Goal: Information Seeking & Learning: Find specific fact

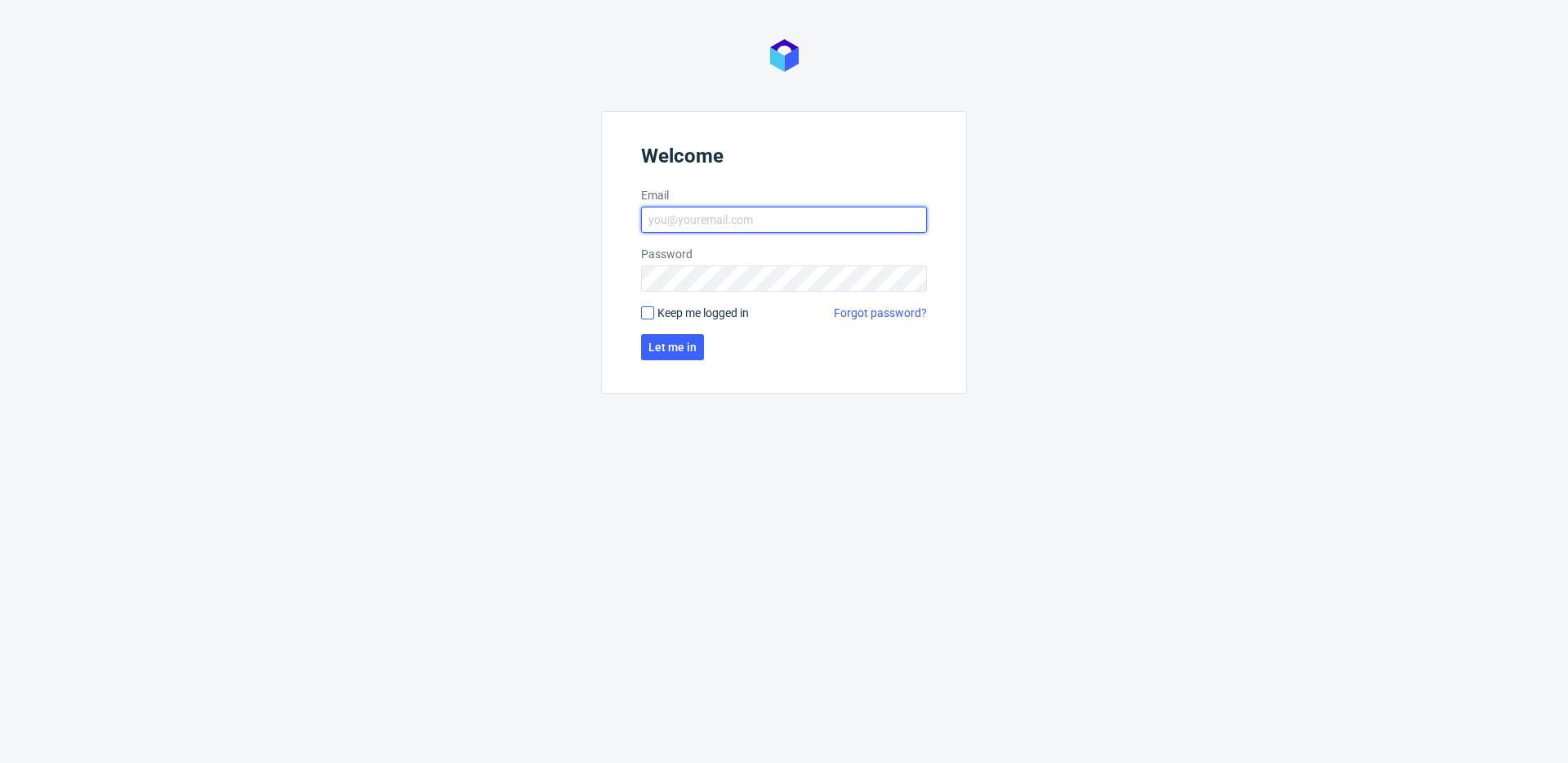
type input "bogna.krystian@packhelp.com"
click at [649, 312] on input "Keep me logged in" at bounding box center [647, 313] width 13 height 13
checkbox input "true"
click at [682, 347] on span "Let me in" at bounding box center [672, 347] width 49 height 11
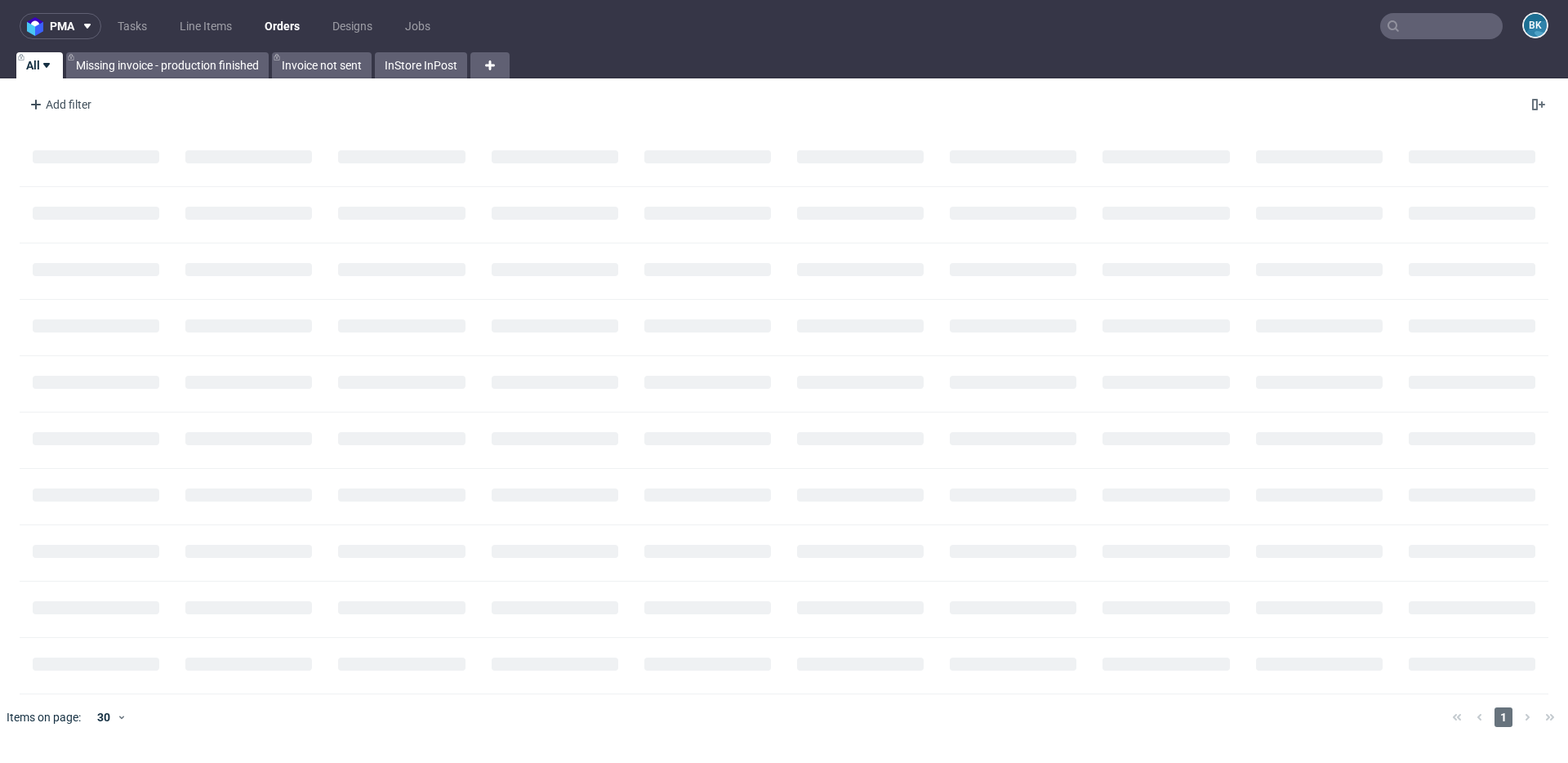
click at [1175, 32] on input "text" at bounding box center [1441, 26] width 123 height 26
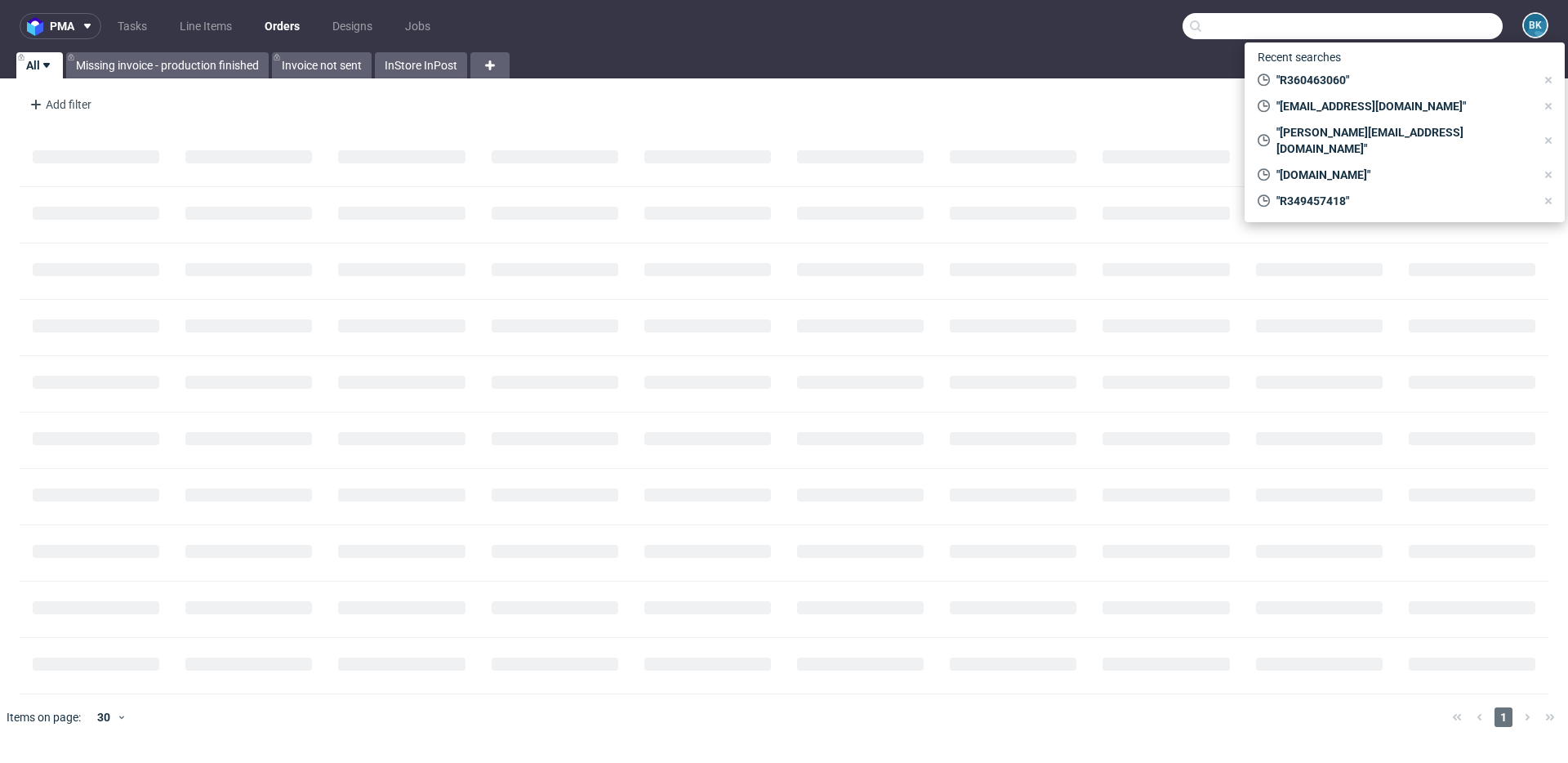
paste input "[EMAIL_ADDRESS][DOMAIN_NAME]"
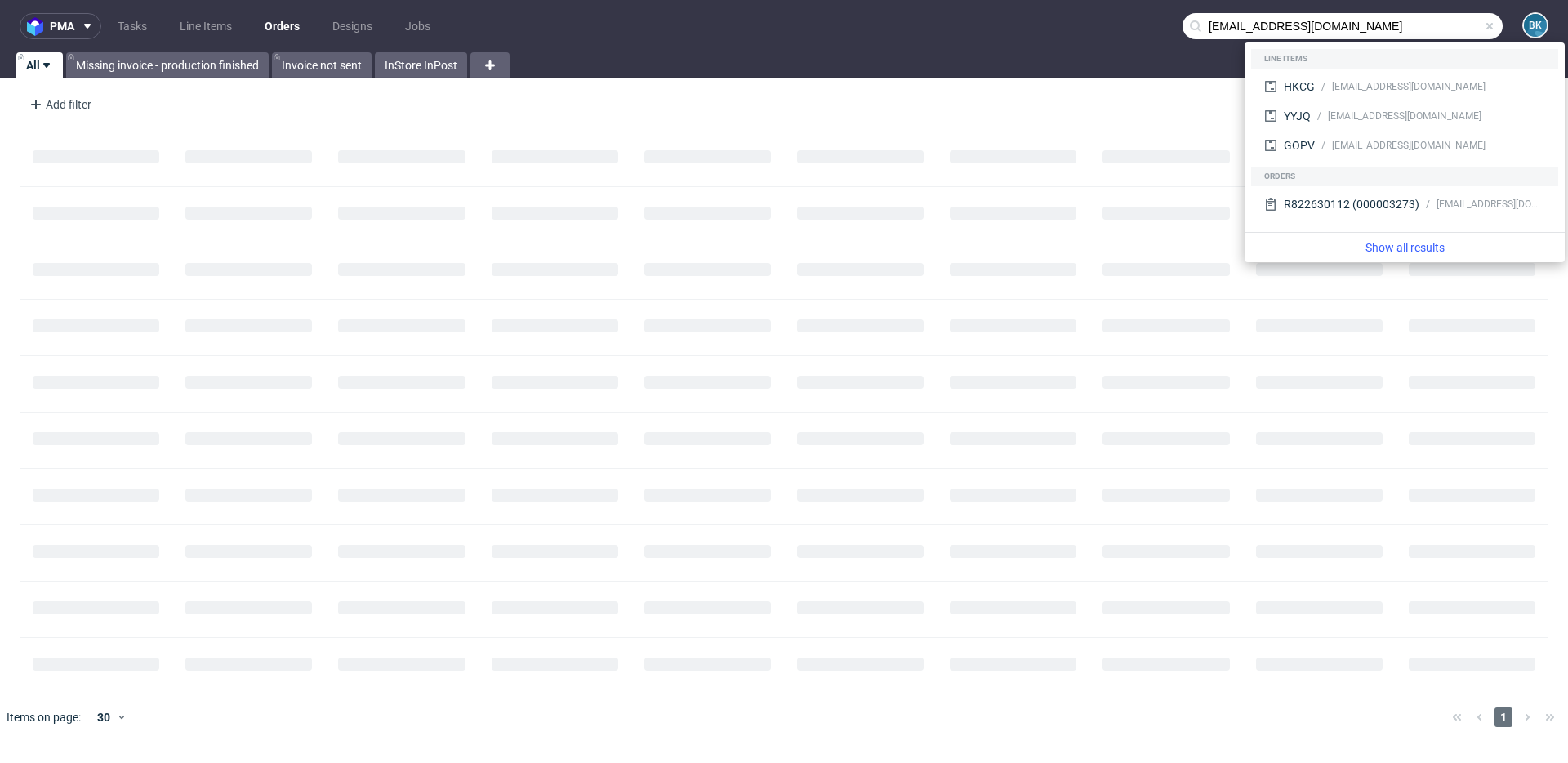
type input "[EMAIL_ADDRESS][DOMAIN_NAME]"
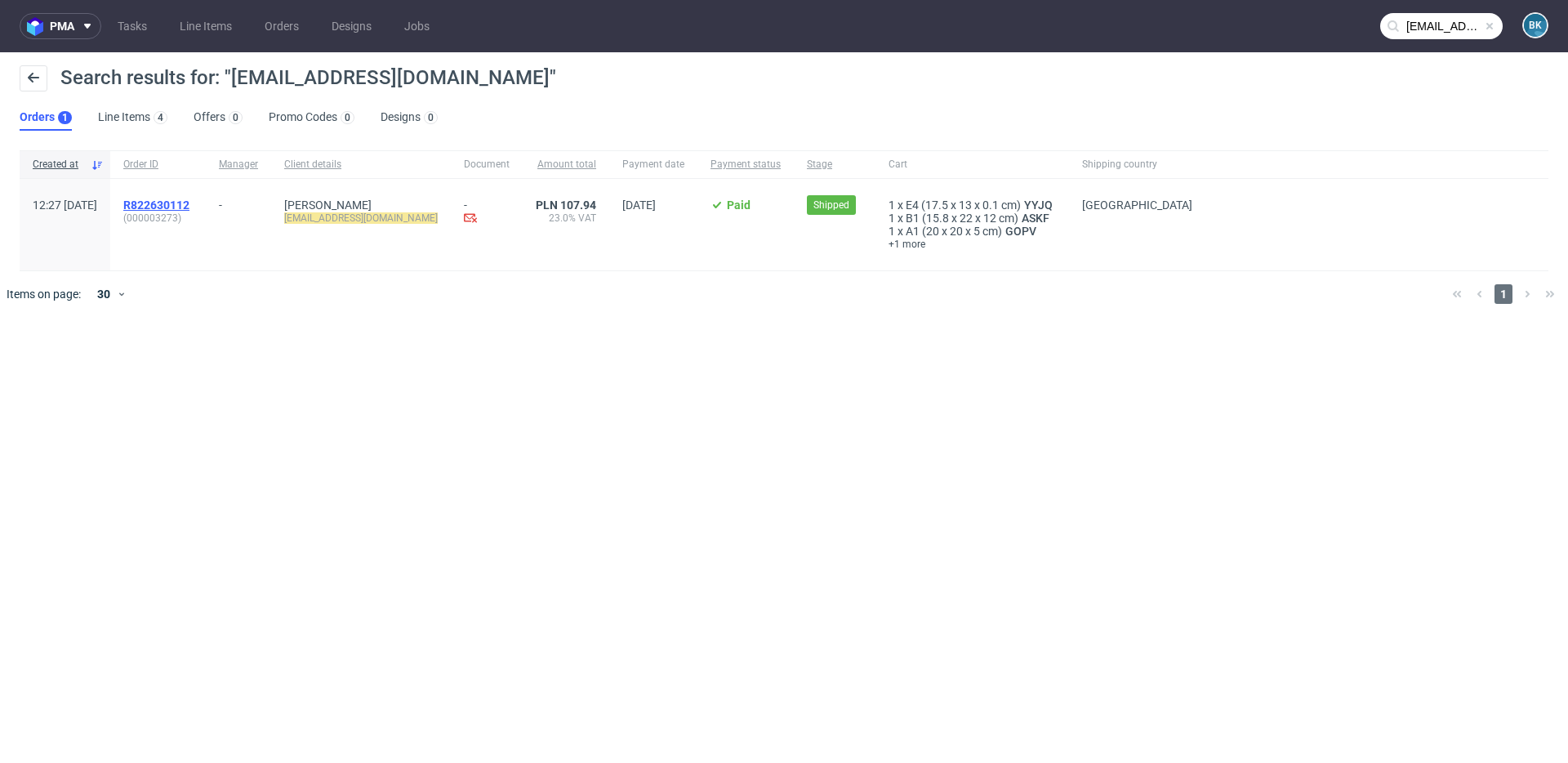
click at [190, 203] on span "R822630112" at bounding box center [156, 205] width 66 height 13
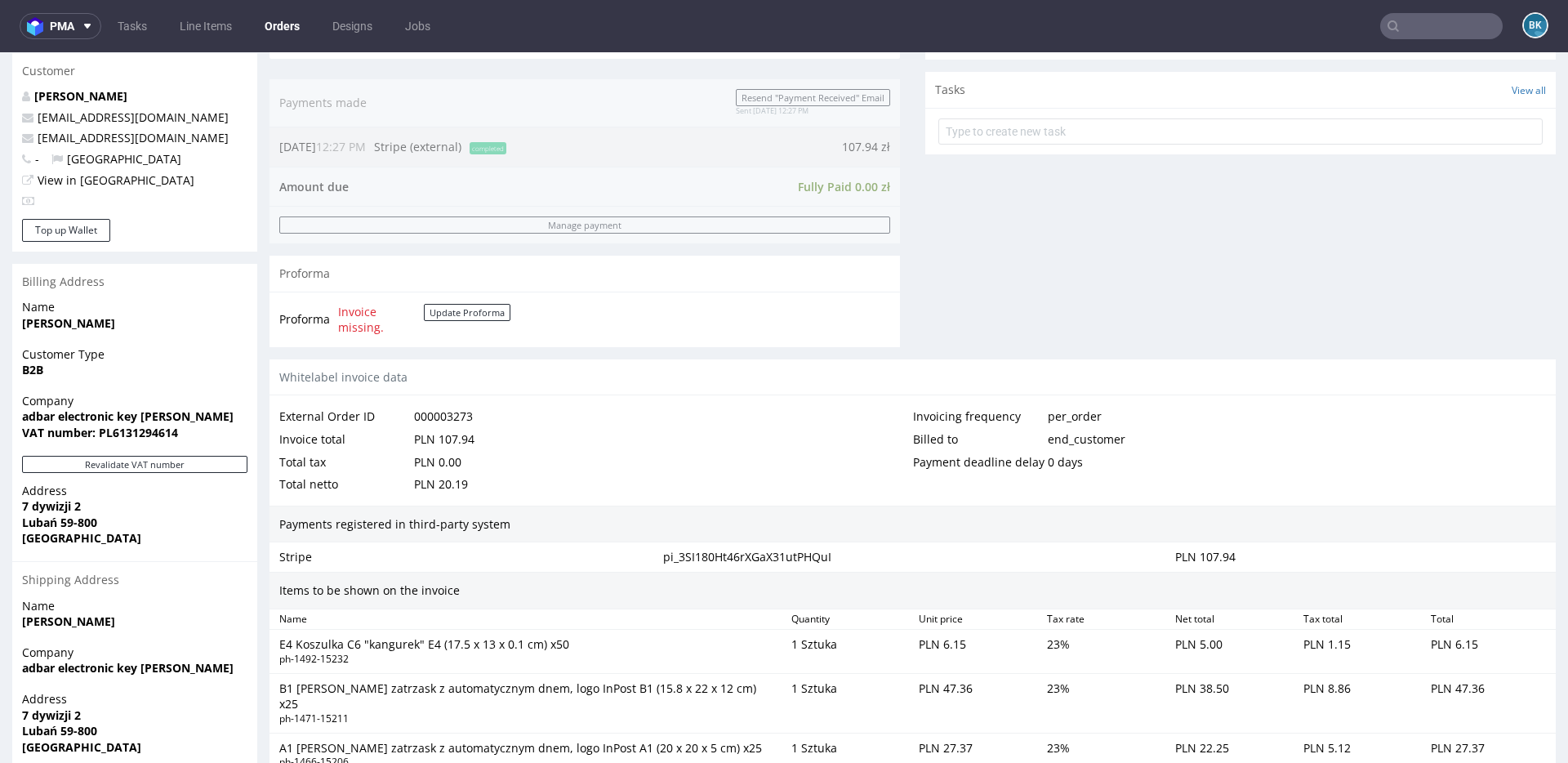
scroll to position [578, 0]
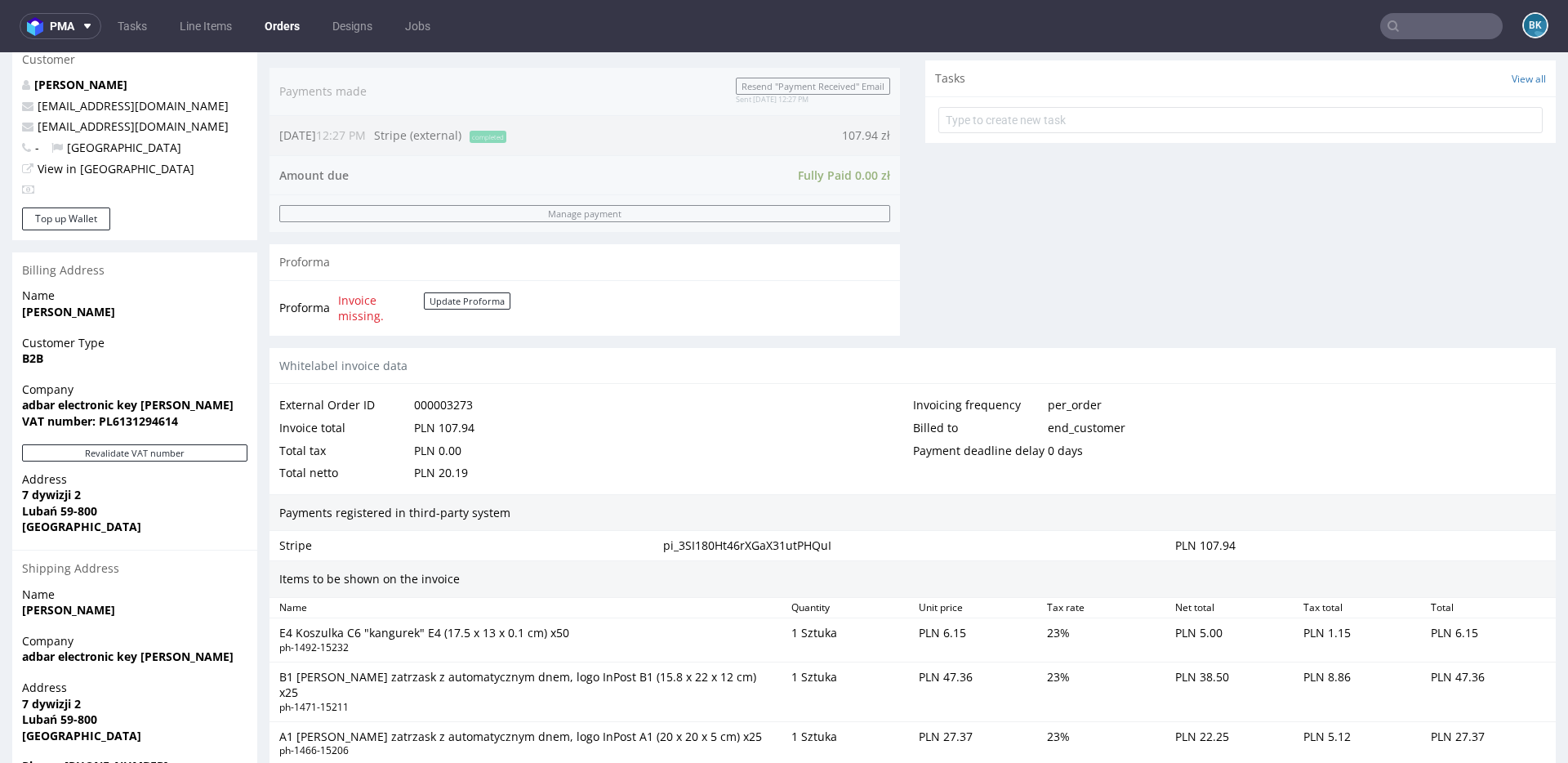
click at [1175, 27] on input "text" at bounding box center [1441, 26] width 123 height 26
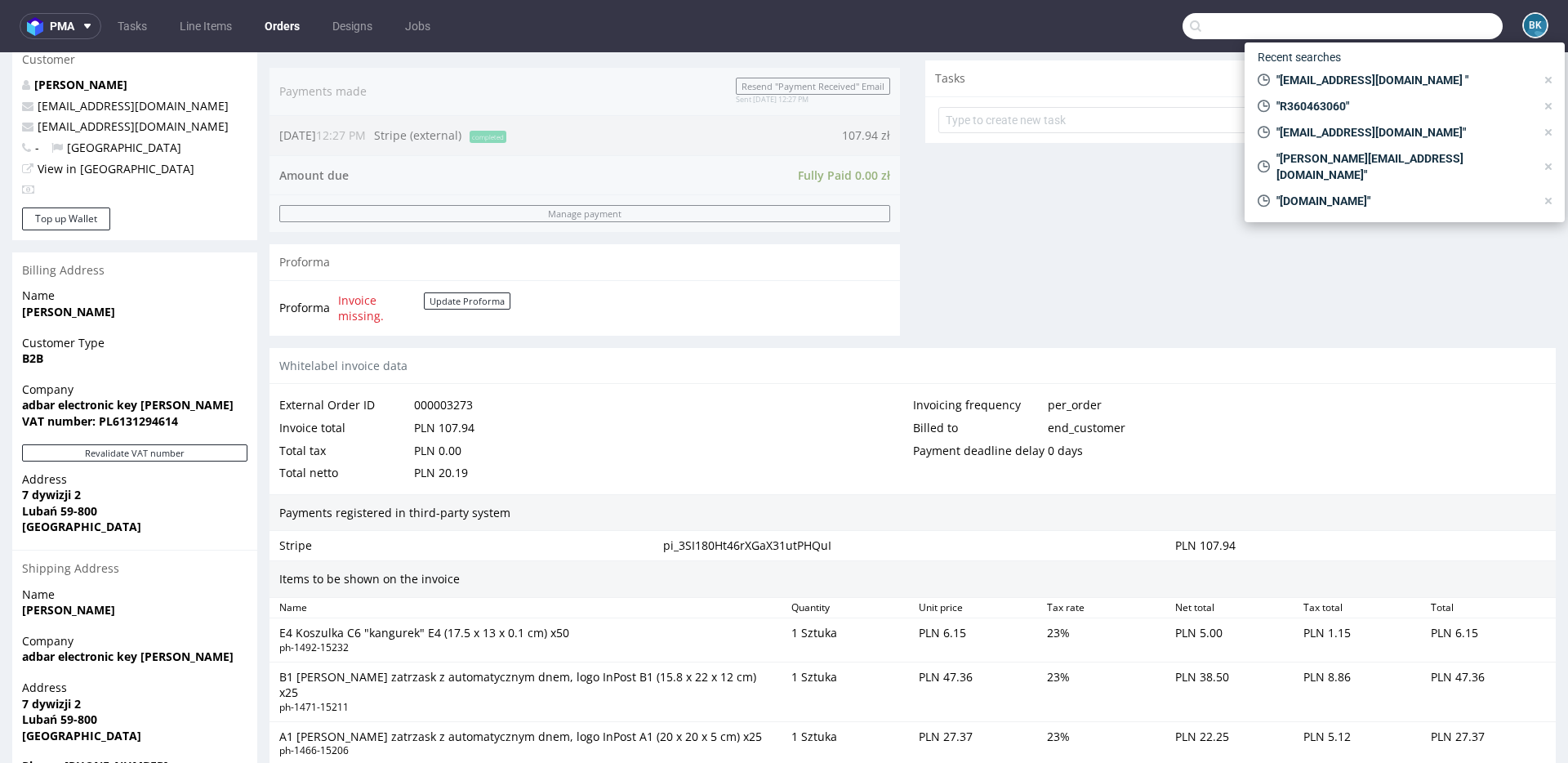
paste input "6808-0006-3779"
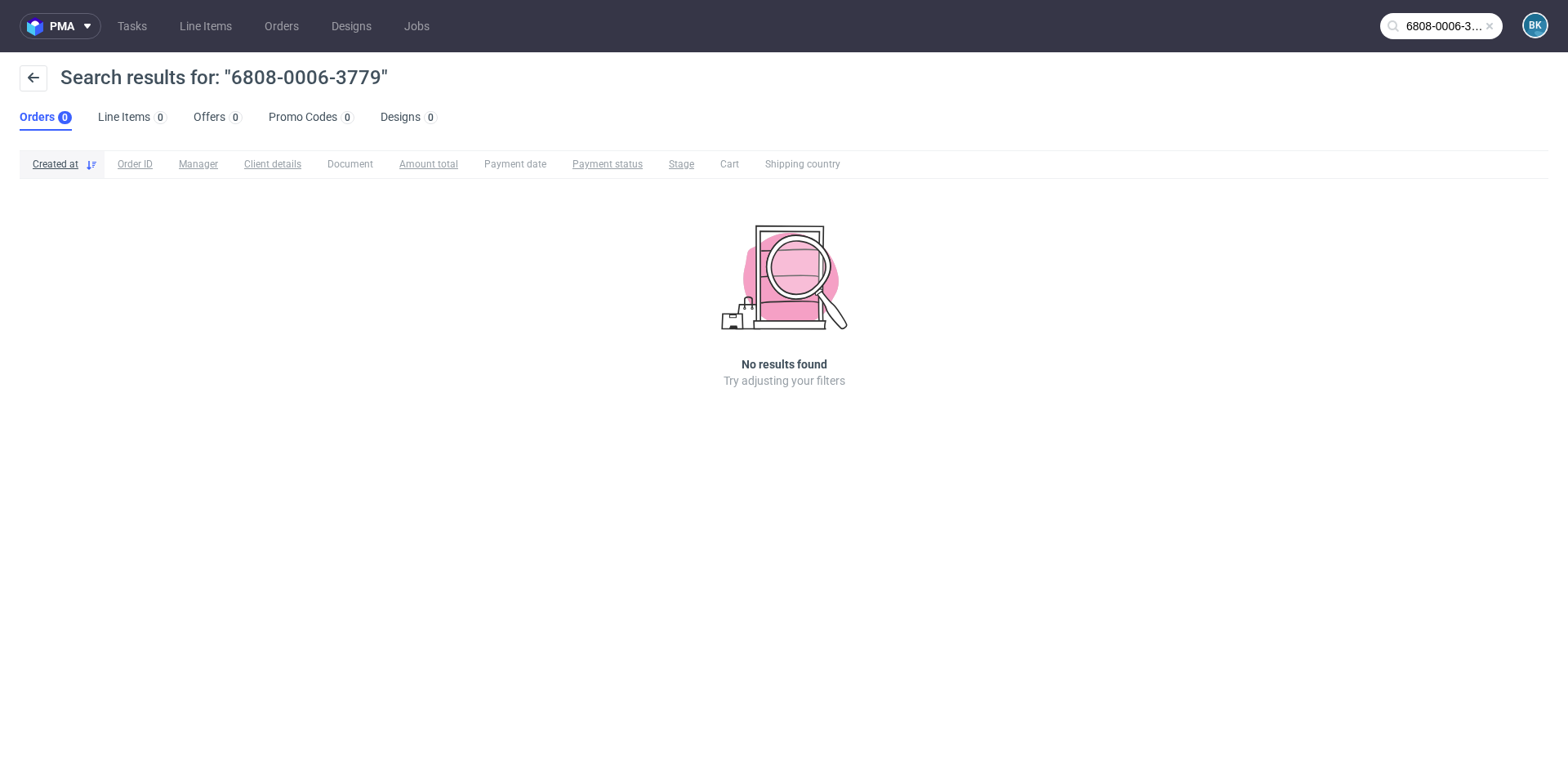
click at [1175, 35] on input "6808-0006-3779" at bounding box center [1441, 26] width 123 height 26
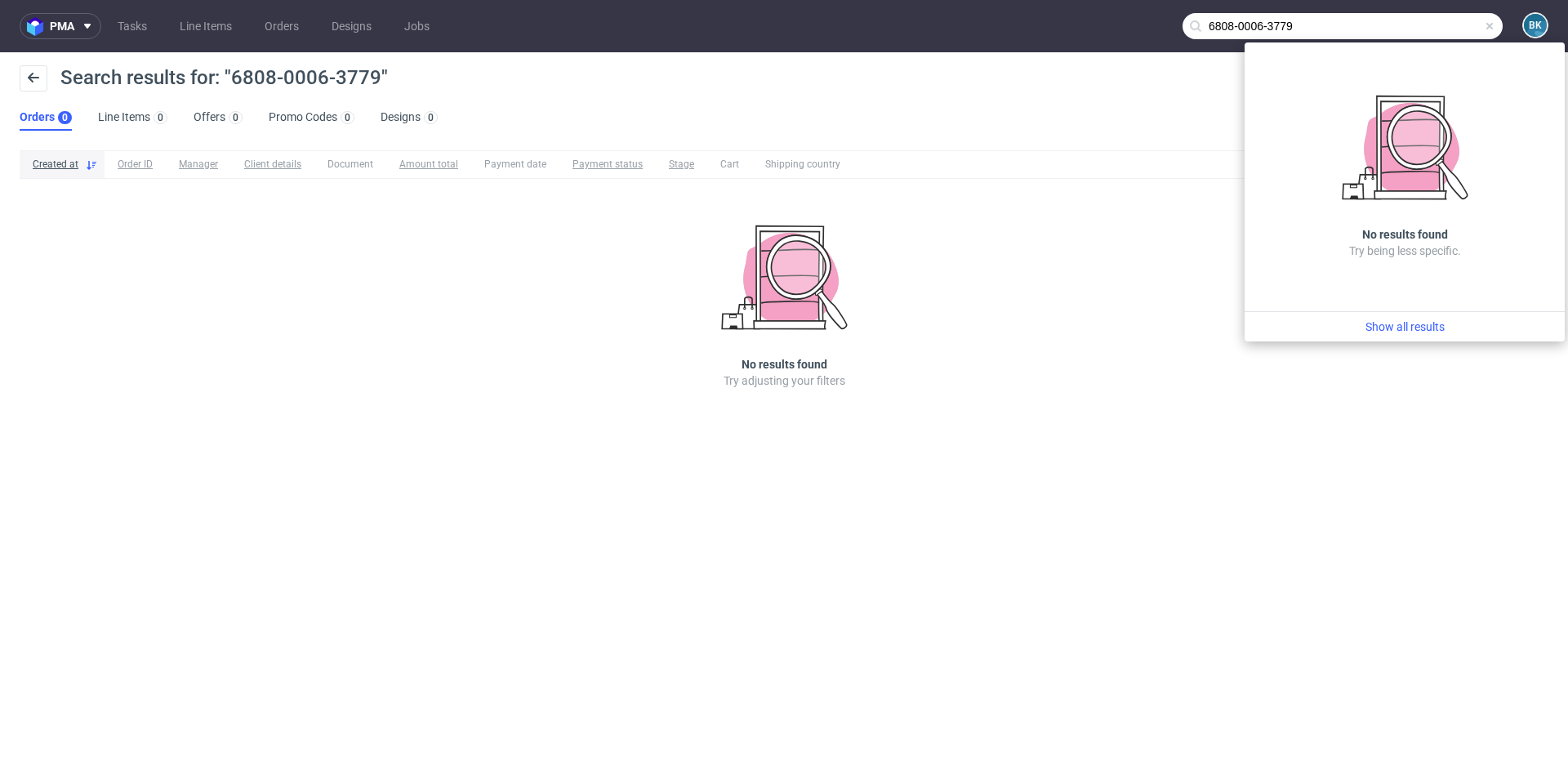
click at [1175, 28] on input "6808-0006-3779" at bounding box center [1342, 26] width 320 height 26
type input "6808-00063779"
click at [1175, 26] on span at bounding box center [1489, 26] width 13 height 13
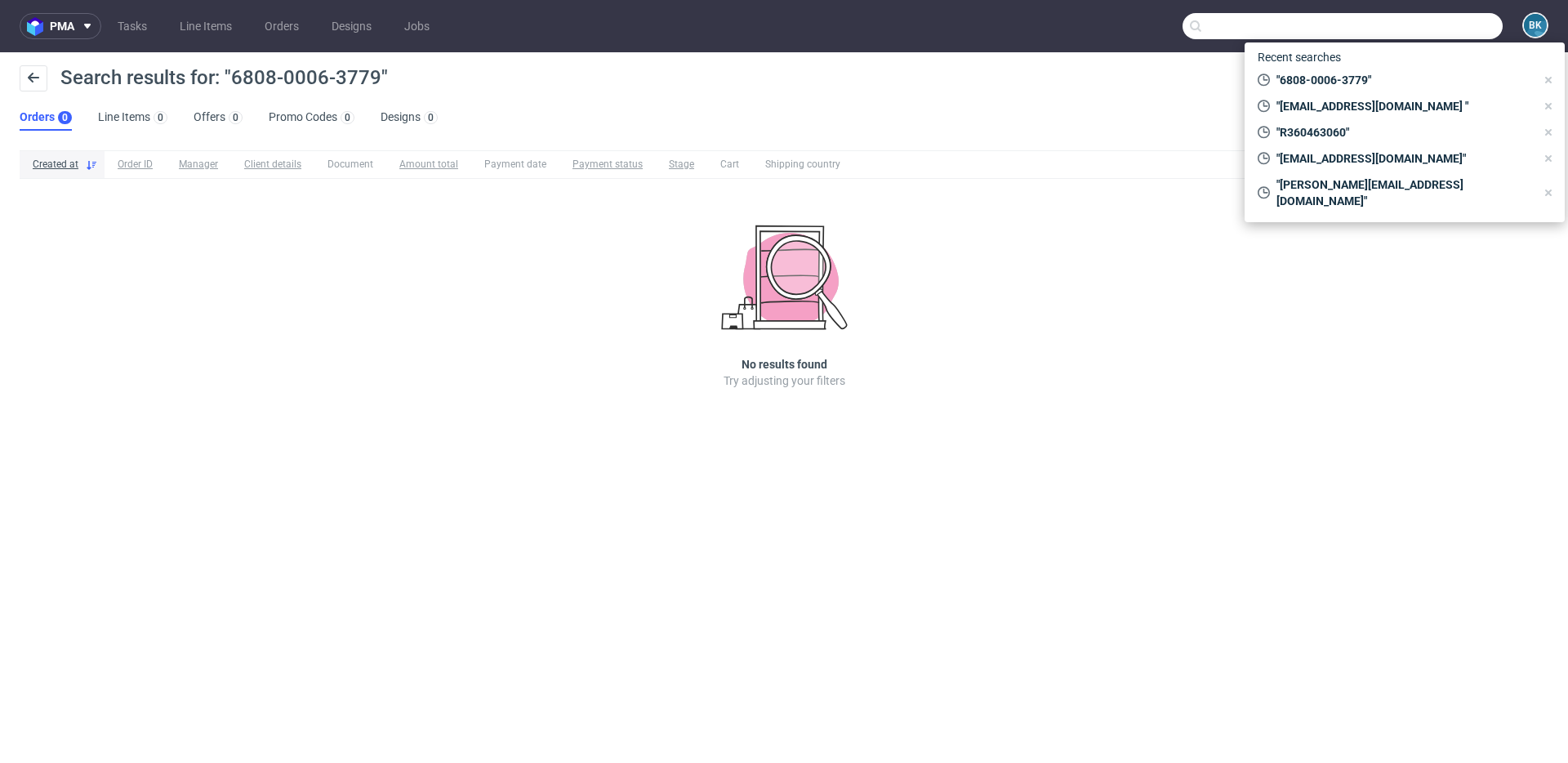
click at [1175, 22] on input "text" at bounding box center [1342, 26] width 320 height 26
paste input "inpost@foxkomputer.pl"
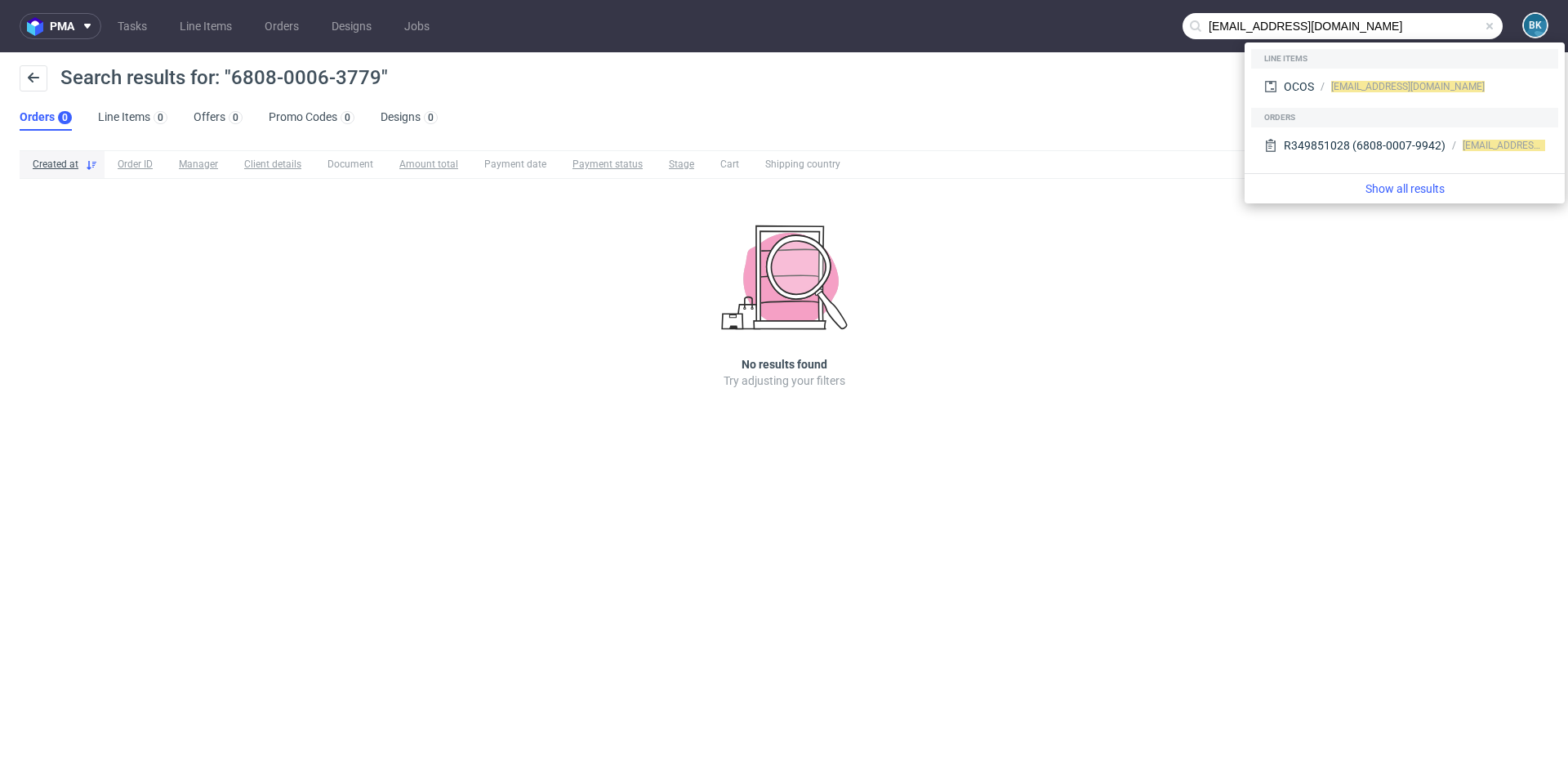
type input "inpost@foxkomputer.pl"
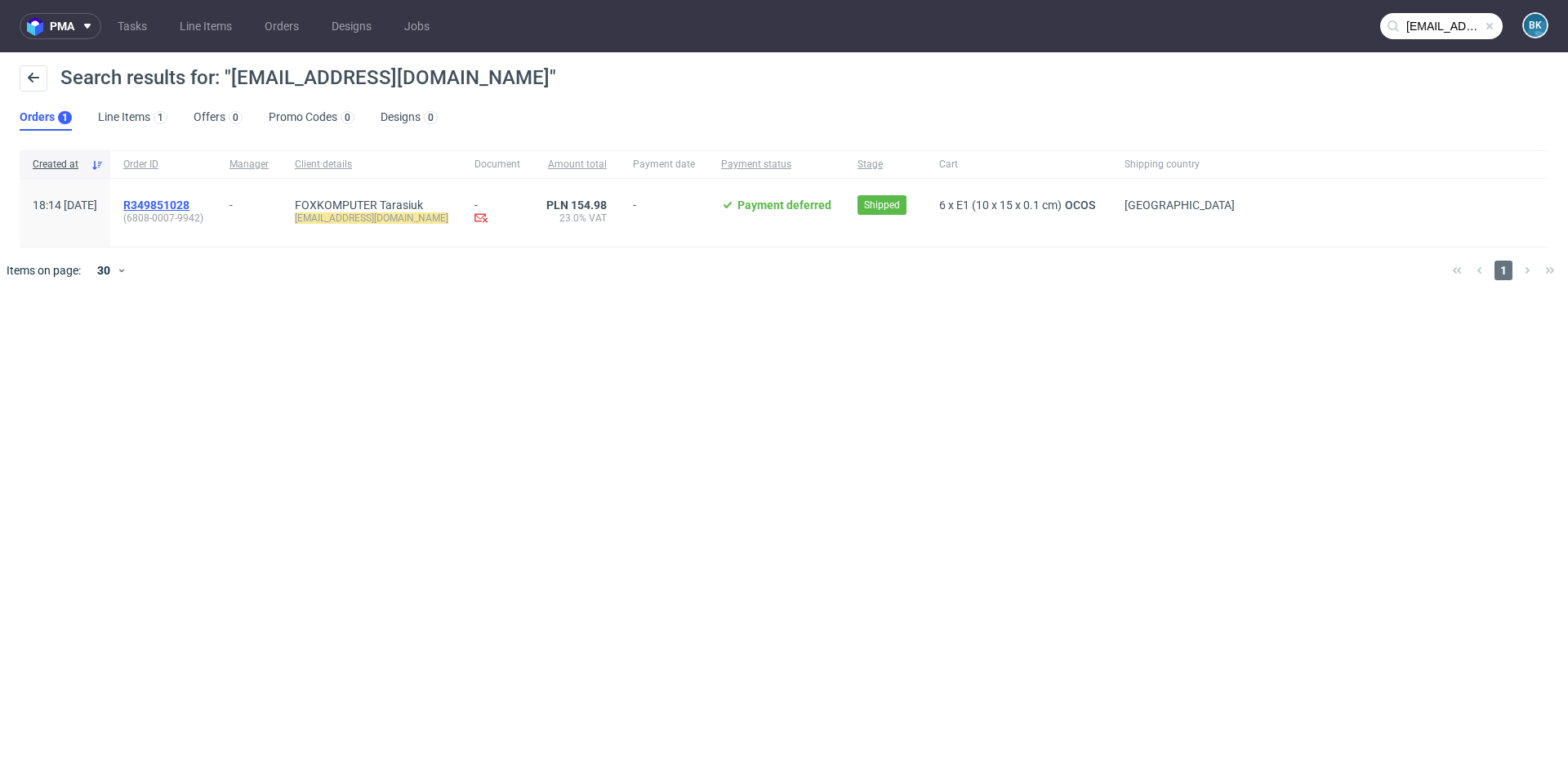
click at [190, 205] on span "R349851028" at bounding box center [156, 205] width 66 height 13
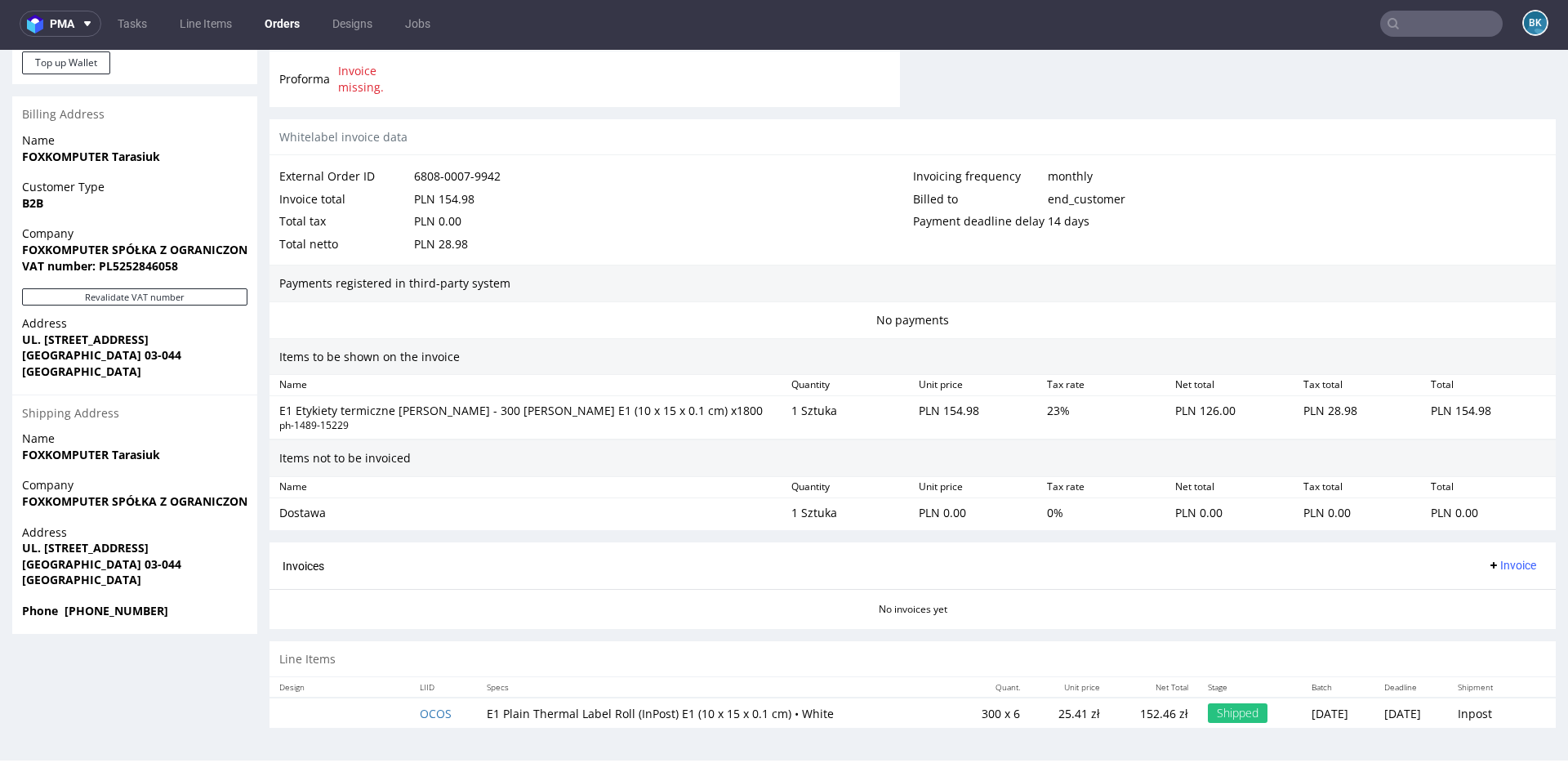
scroll to position [4, 0]
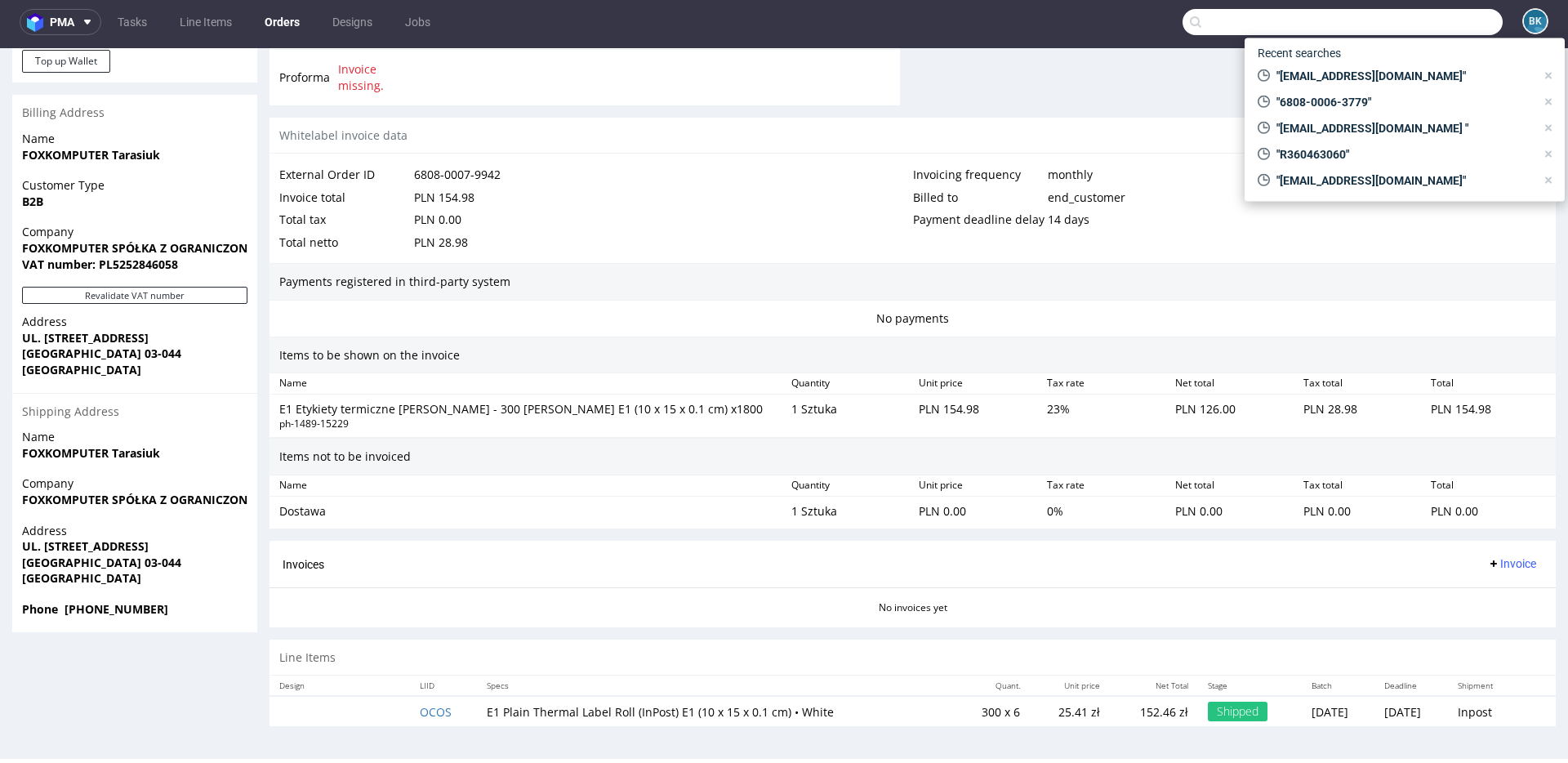
click at [1175, 23] on input "text" at bounding box center [1342, 22] width 320 height 26
paste input "inpost@foxkomputer.pl"
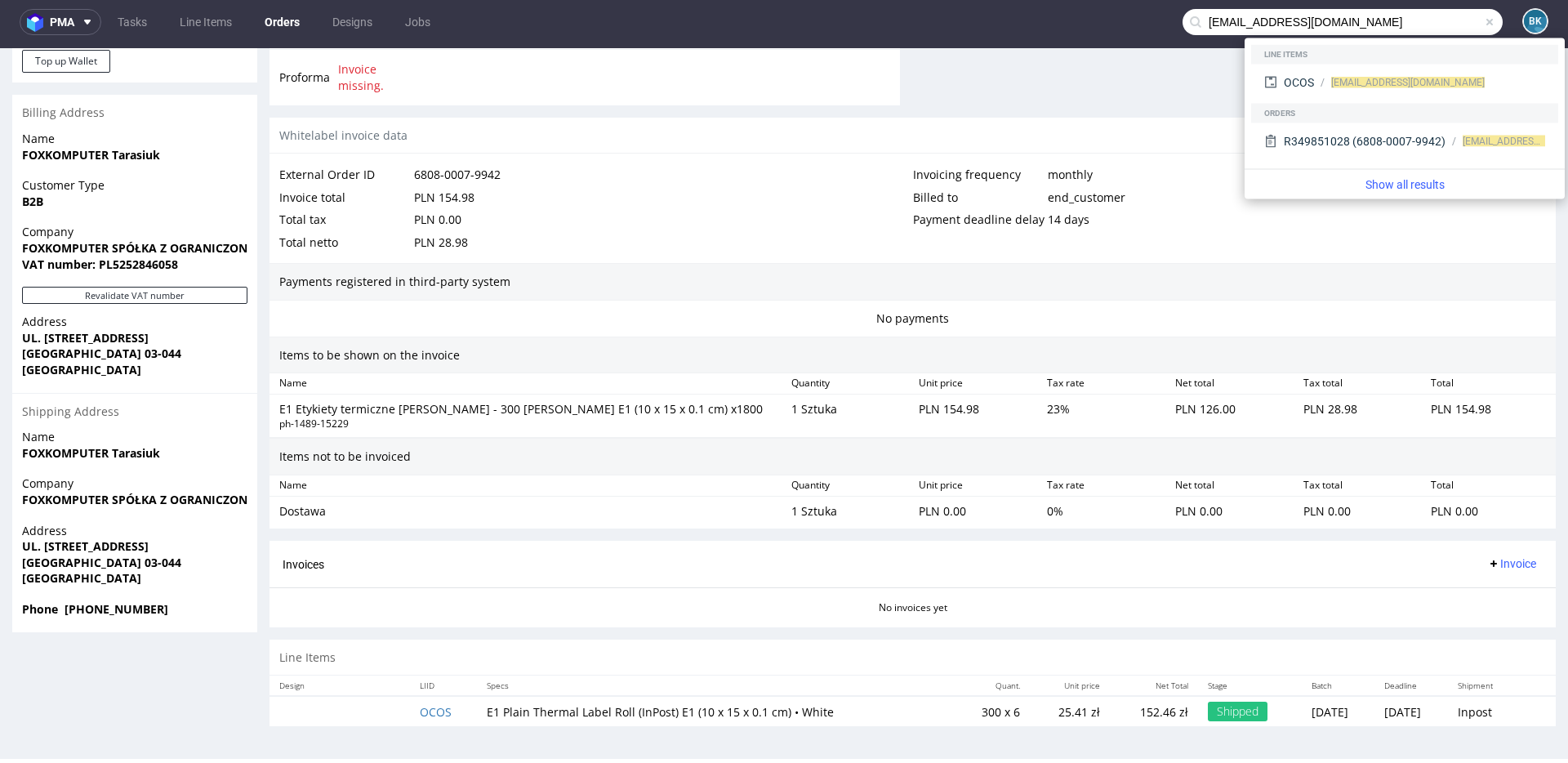
type input "inpost@foxkomputer.pl"
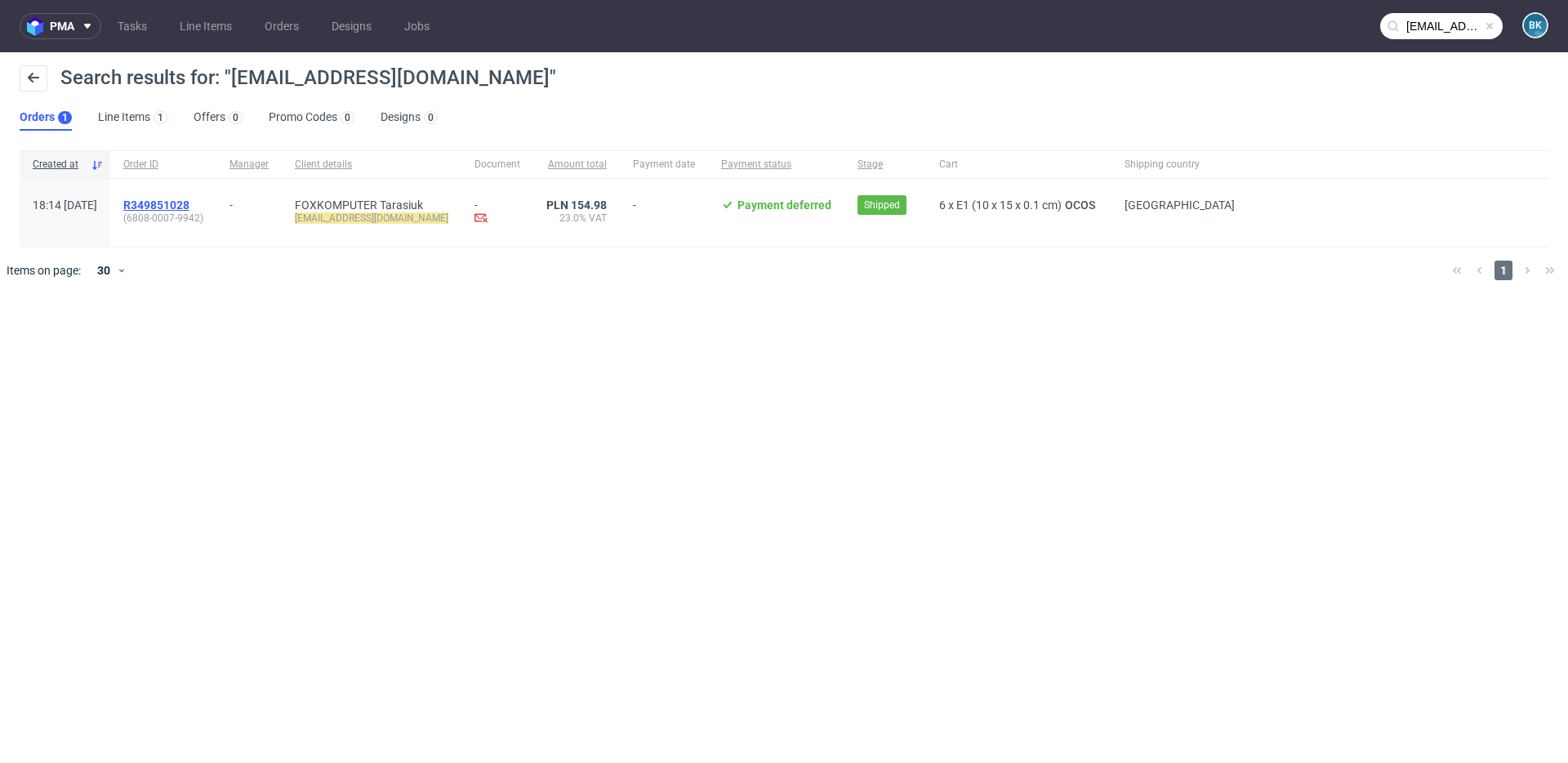
click at [190, 201] on span "R349851028" at bounding box center [156, 205] width 66 height 13
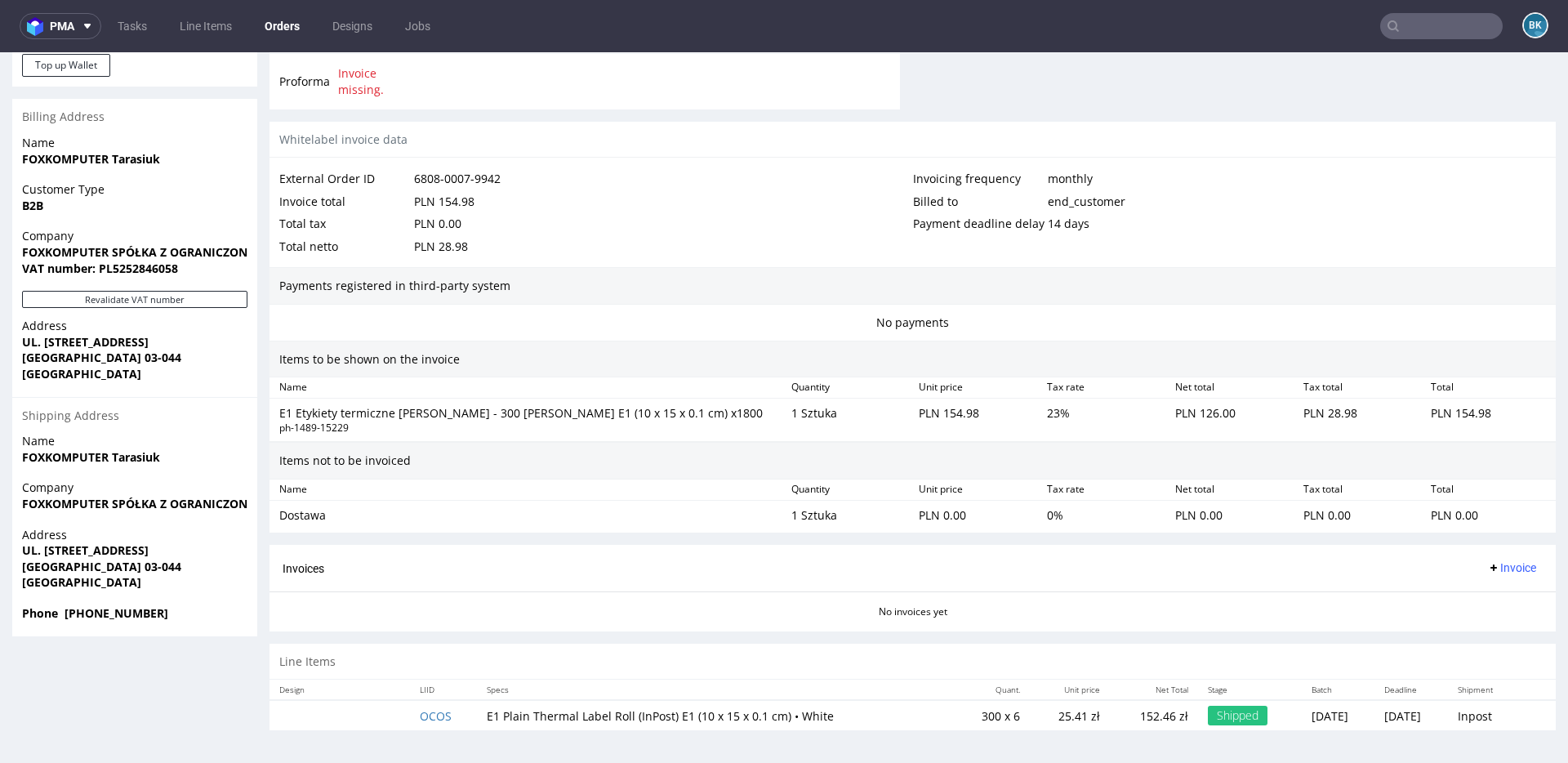
scroll to position [4, 0]
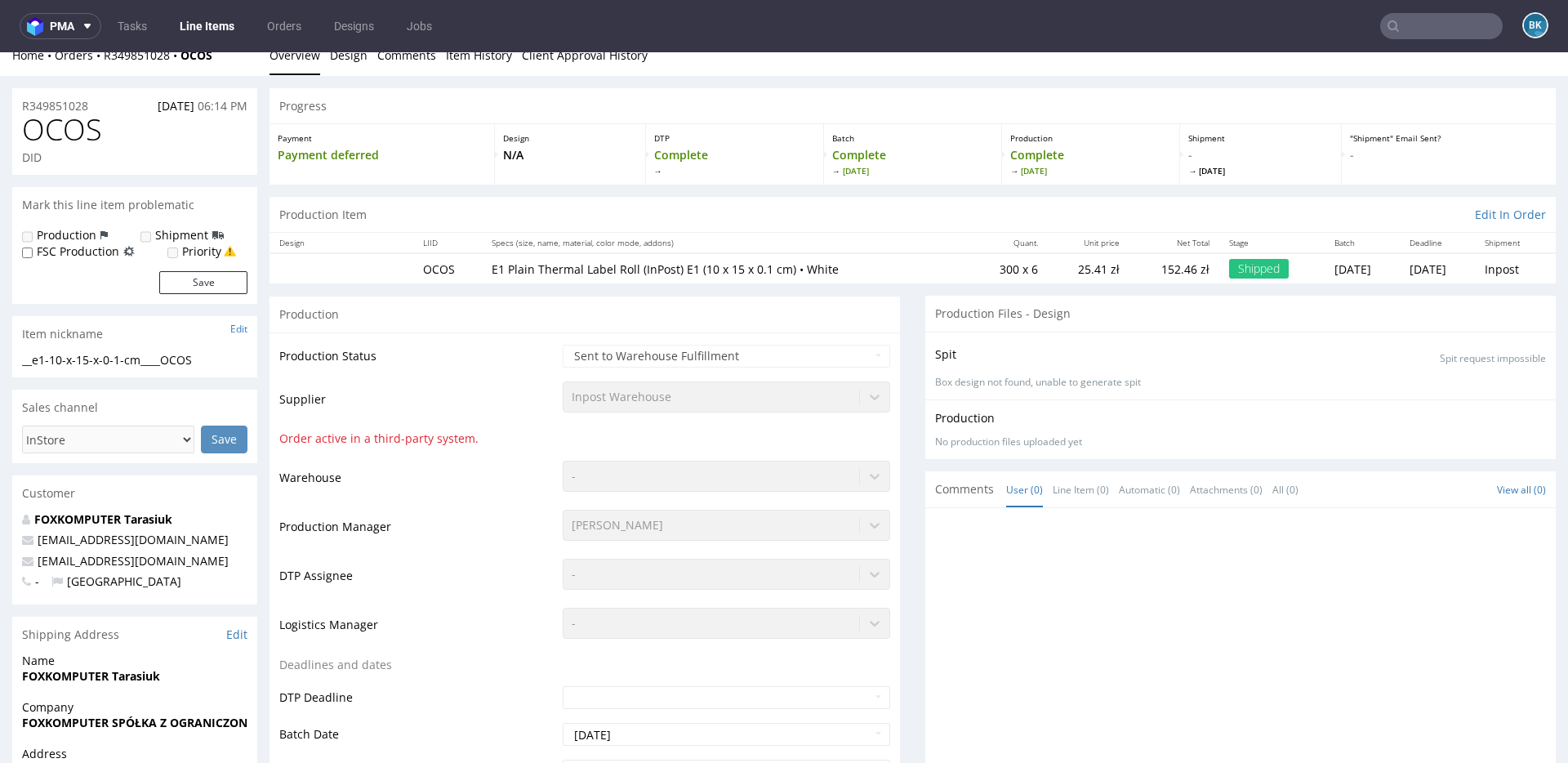
scroll to position [19, 0]
click at [1175, 20] on input "text" at bounding box center [1441, 26] width 123 height 26
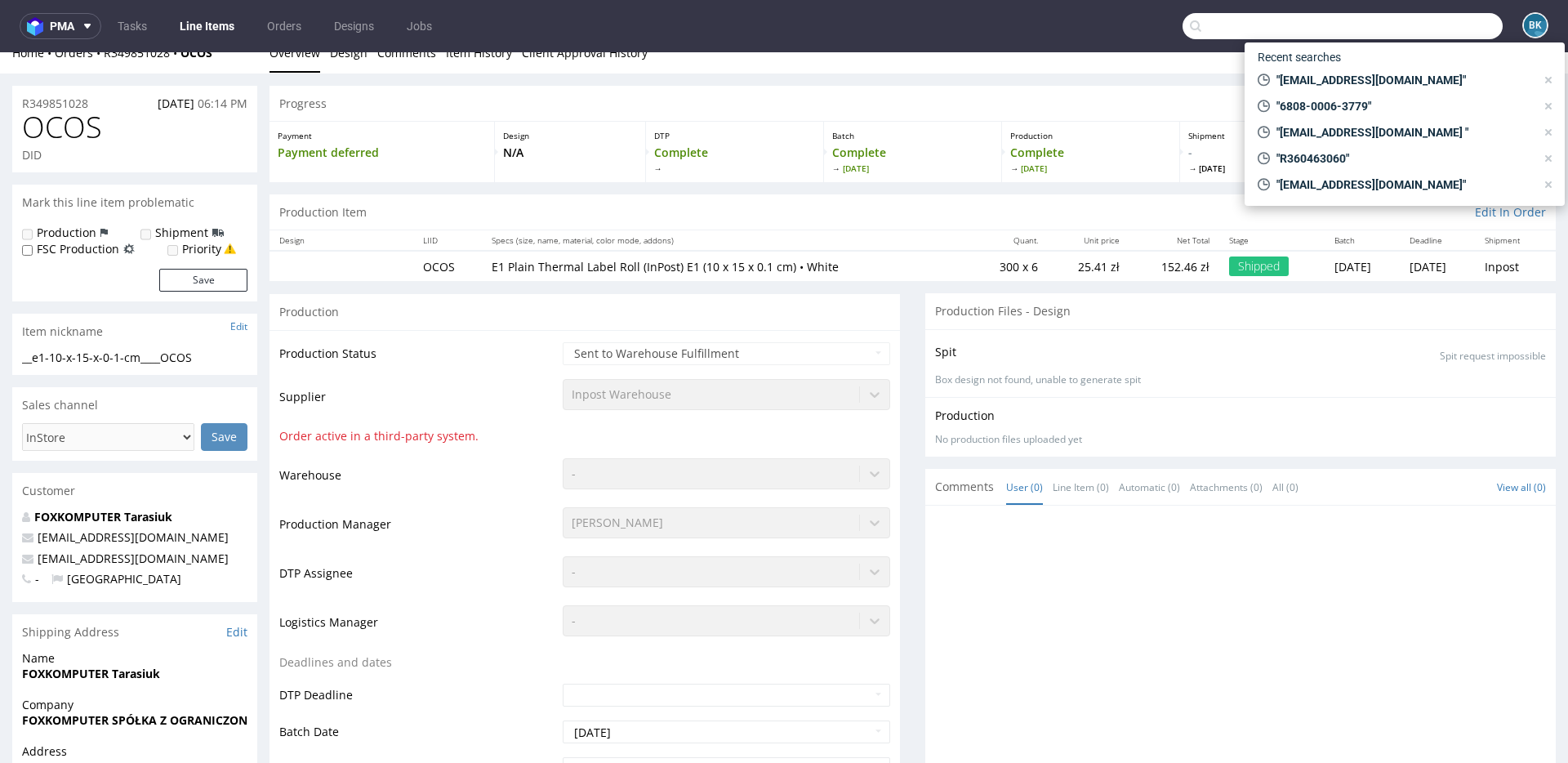
paste input "serwis@foxkomputer.pl"
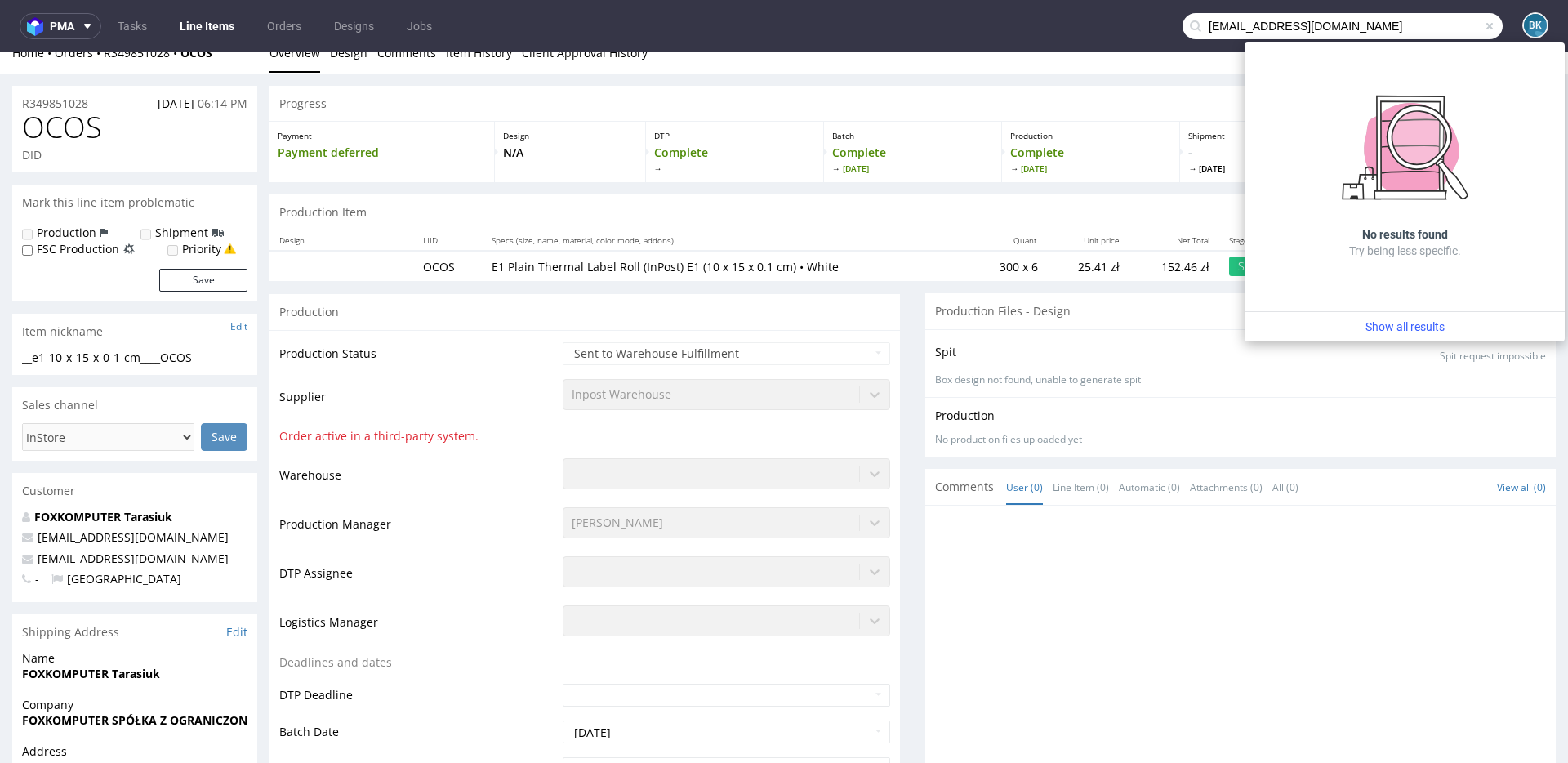
drag, startPoint x: 1227, startPoint y: 27, endPoint x: 1134, endPoint y: 20, distance: 93.3
click at [1134, 21] on nav "pma Tasks Line Items Orders Designs Jobs serwis@foxkomputer.pl BK" at bounding box center [784, 26] width 1568 height 52
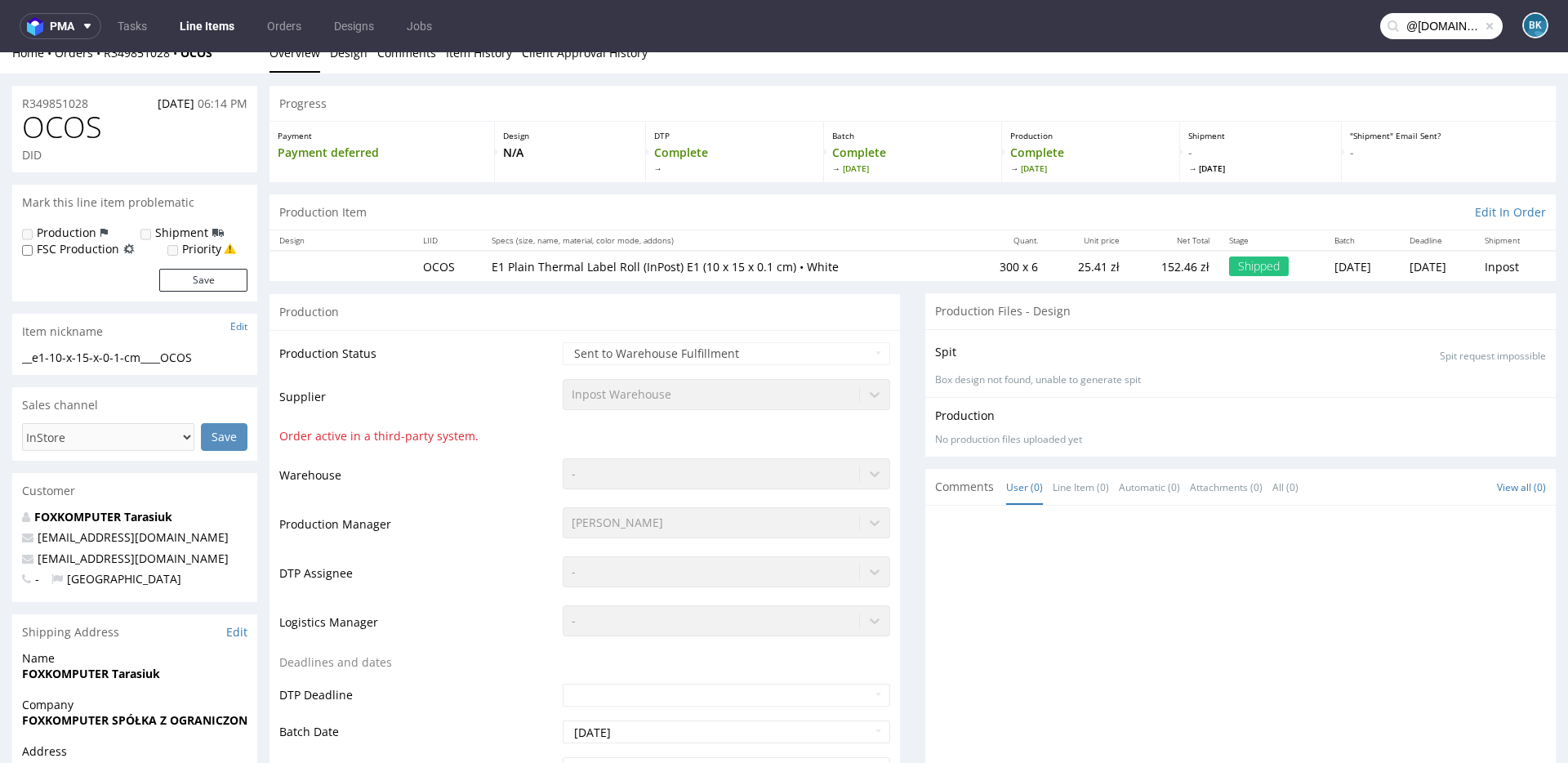
type input "@foxkomputer.pl"
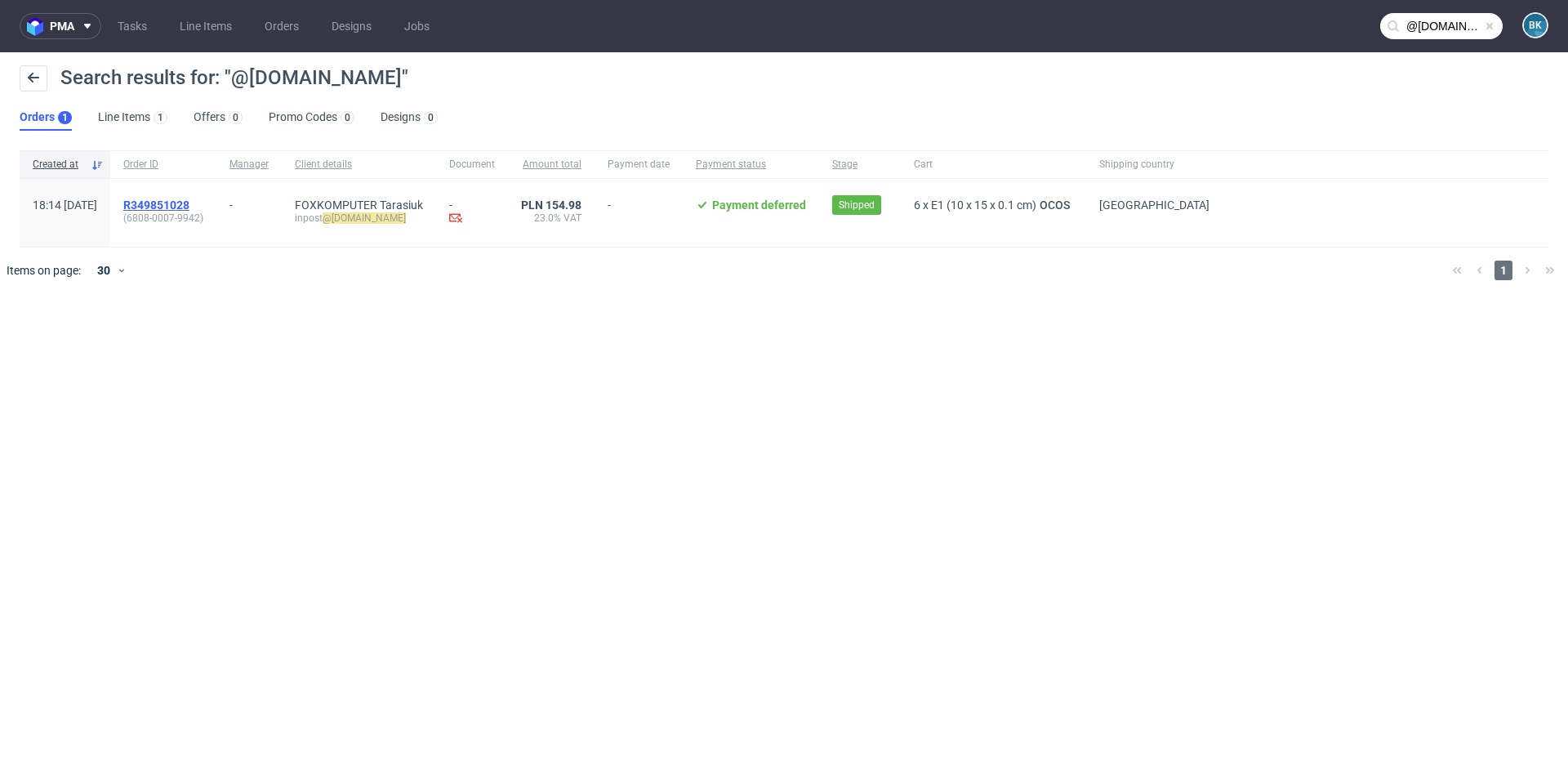
click at [190, 201] on span "R349851028" at bounding box center [156, 205] width 66 height 13
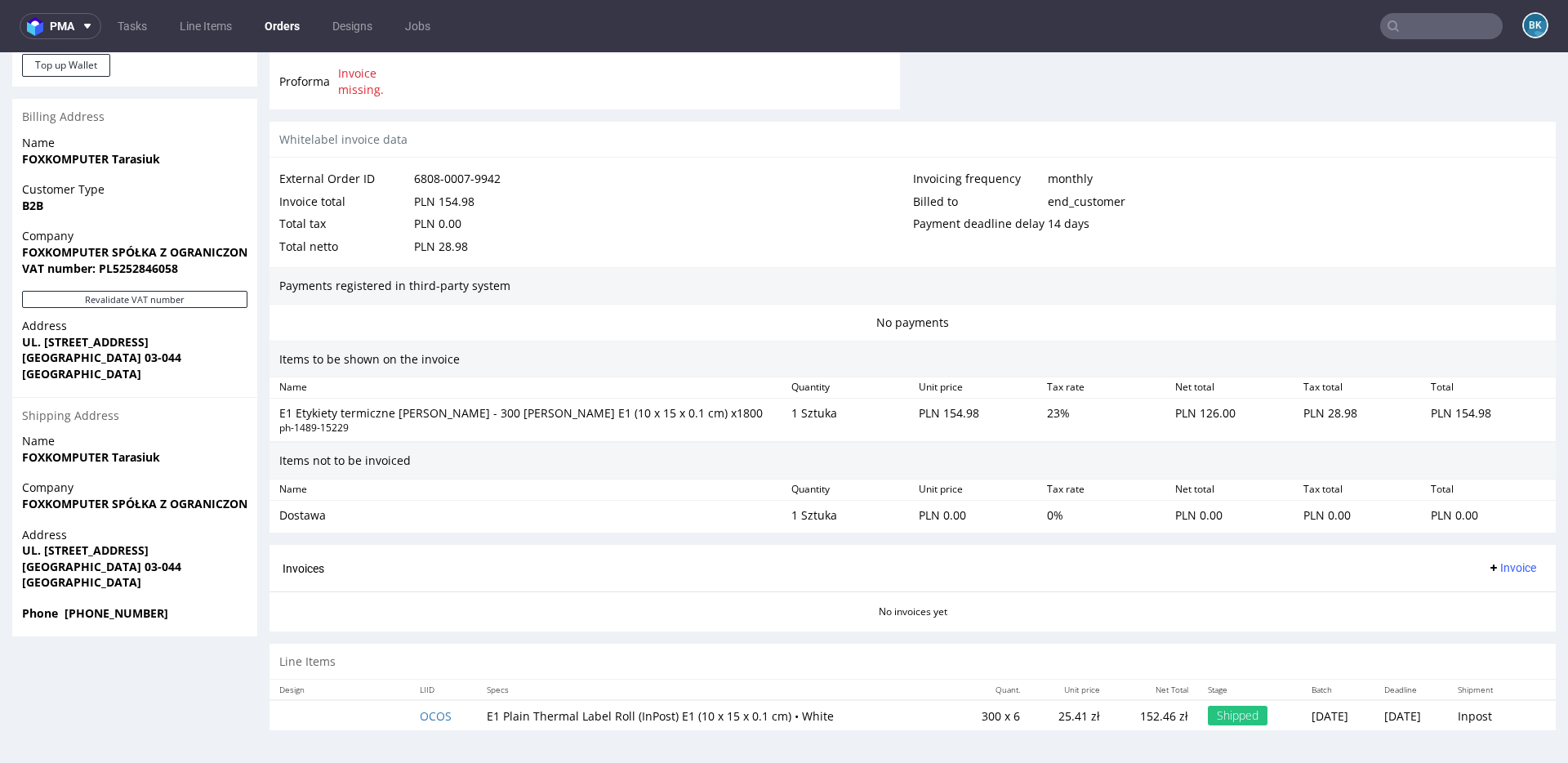
scroll to position [4, 0]
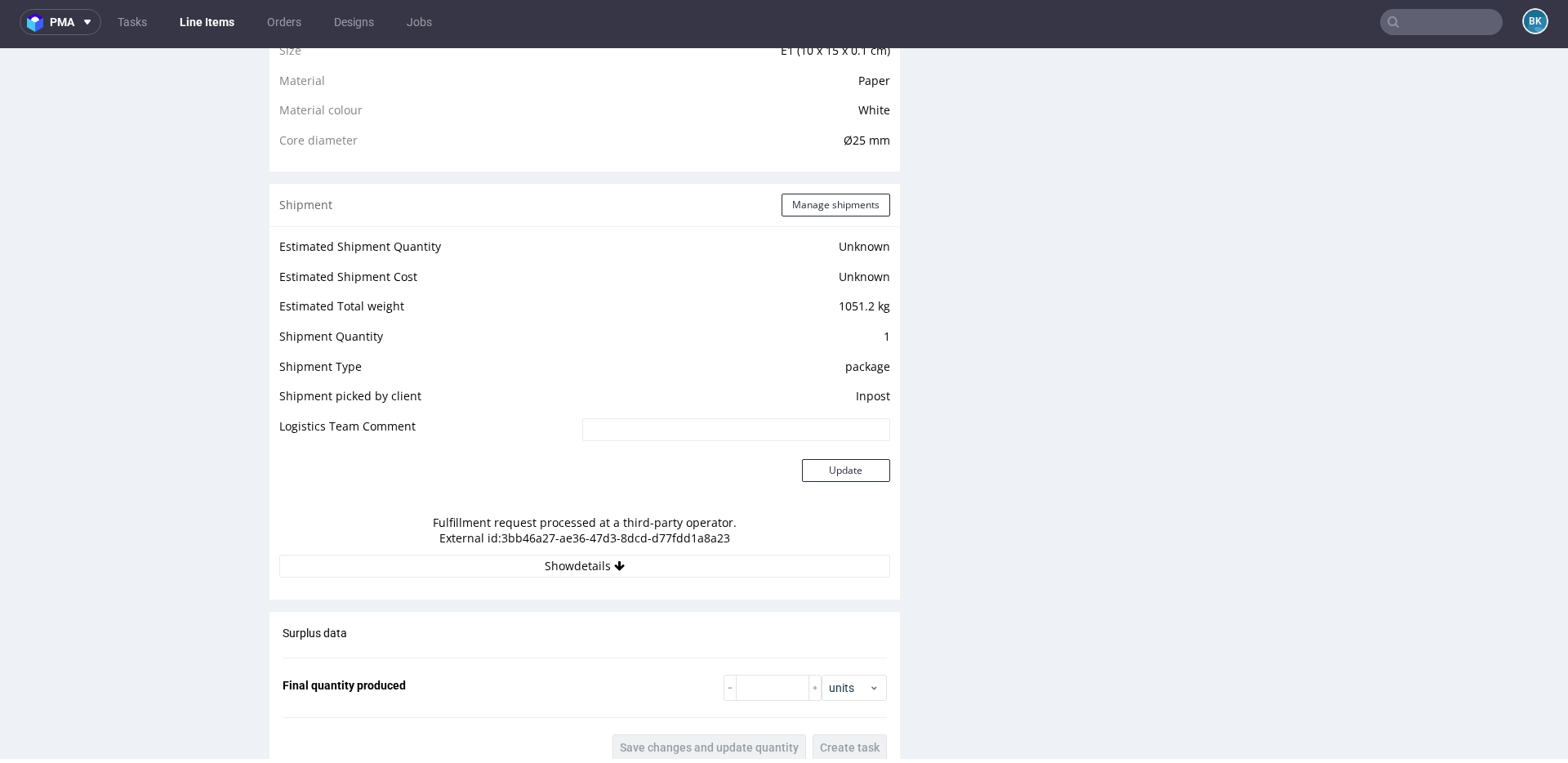
scroll to position [1239, 0]
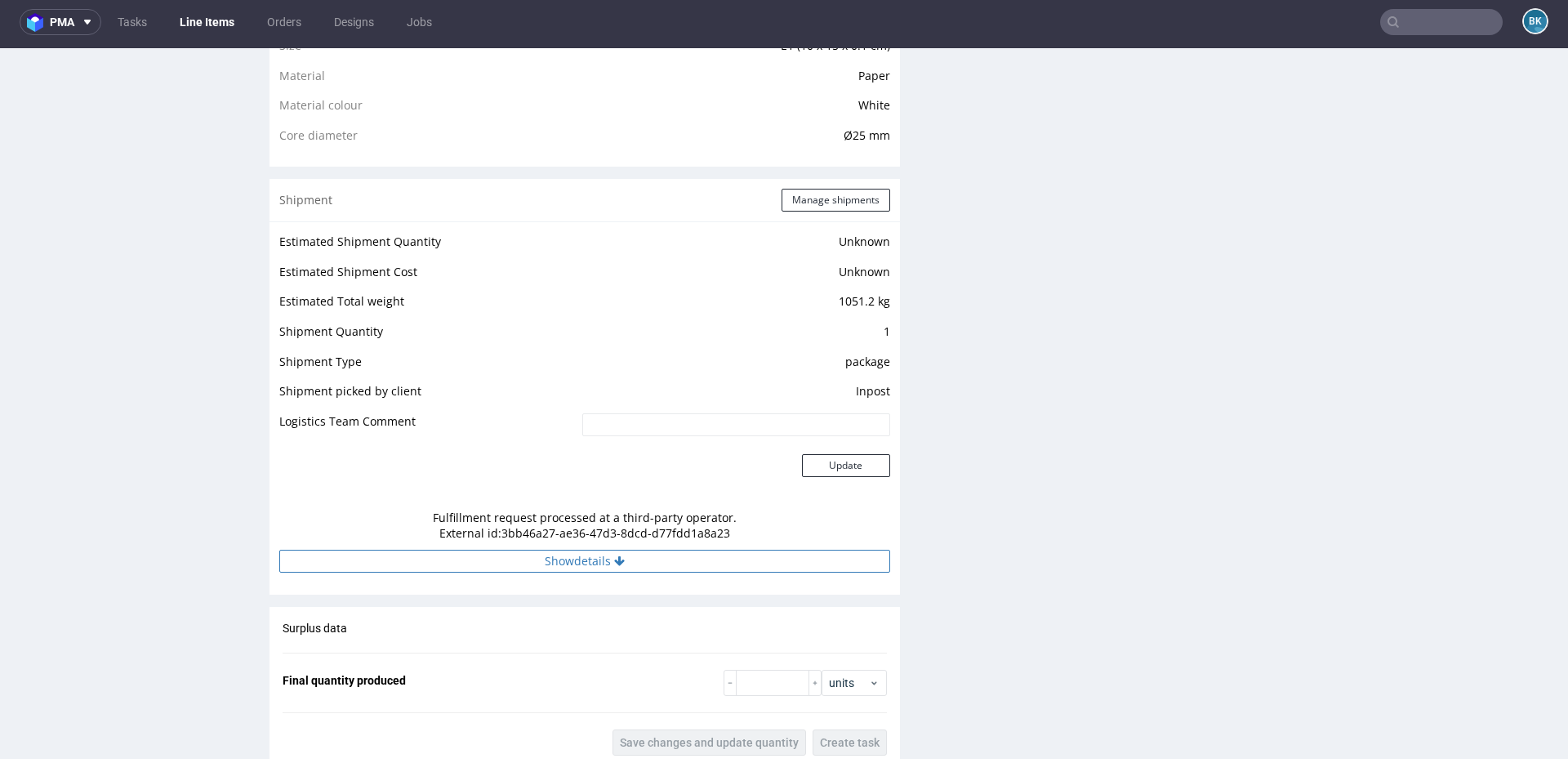
click at [572, 546] on button "Show details" at bounding box center [584, 561] width 611 height 23
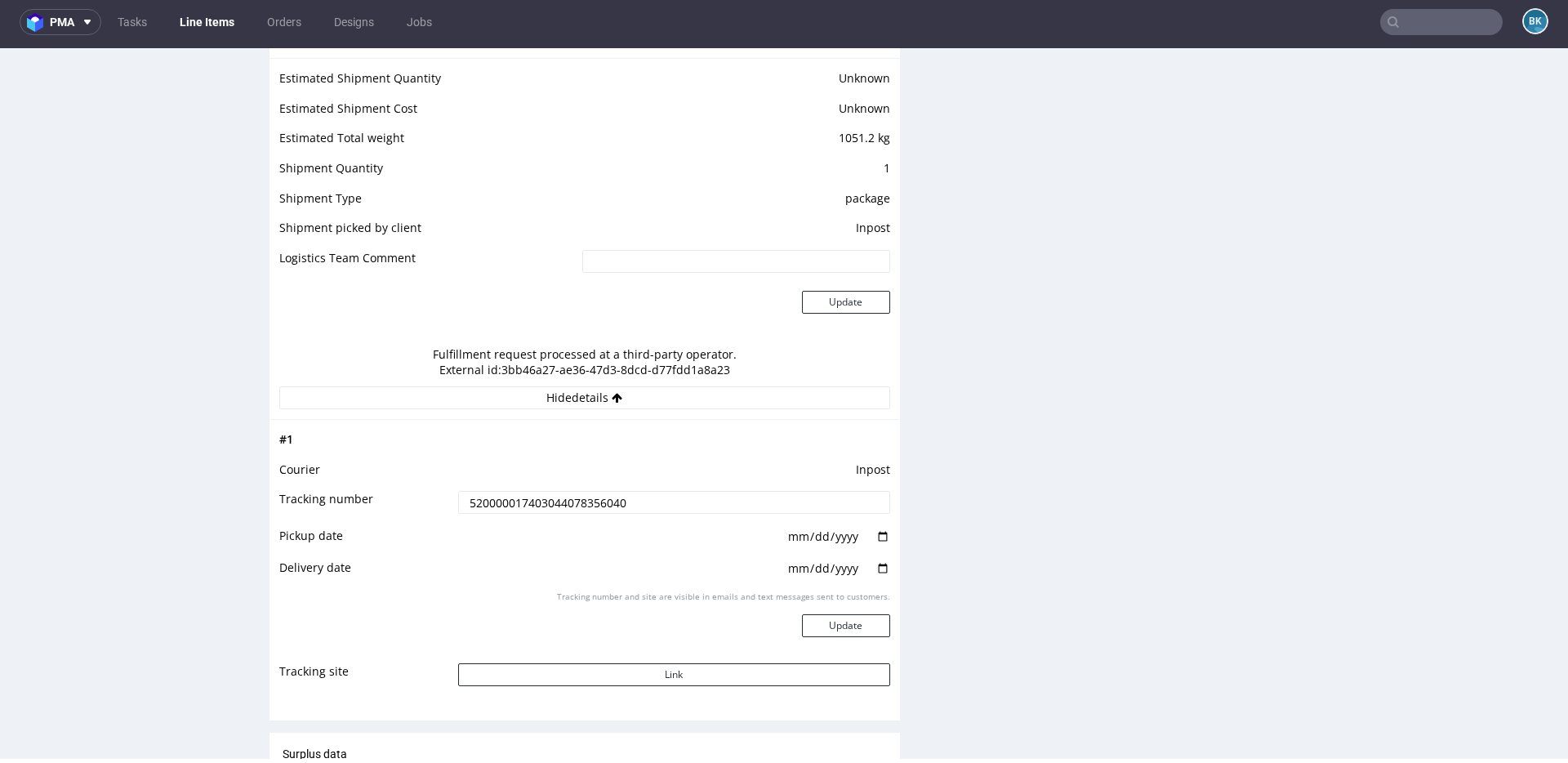
scroll to position [1413, 0]
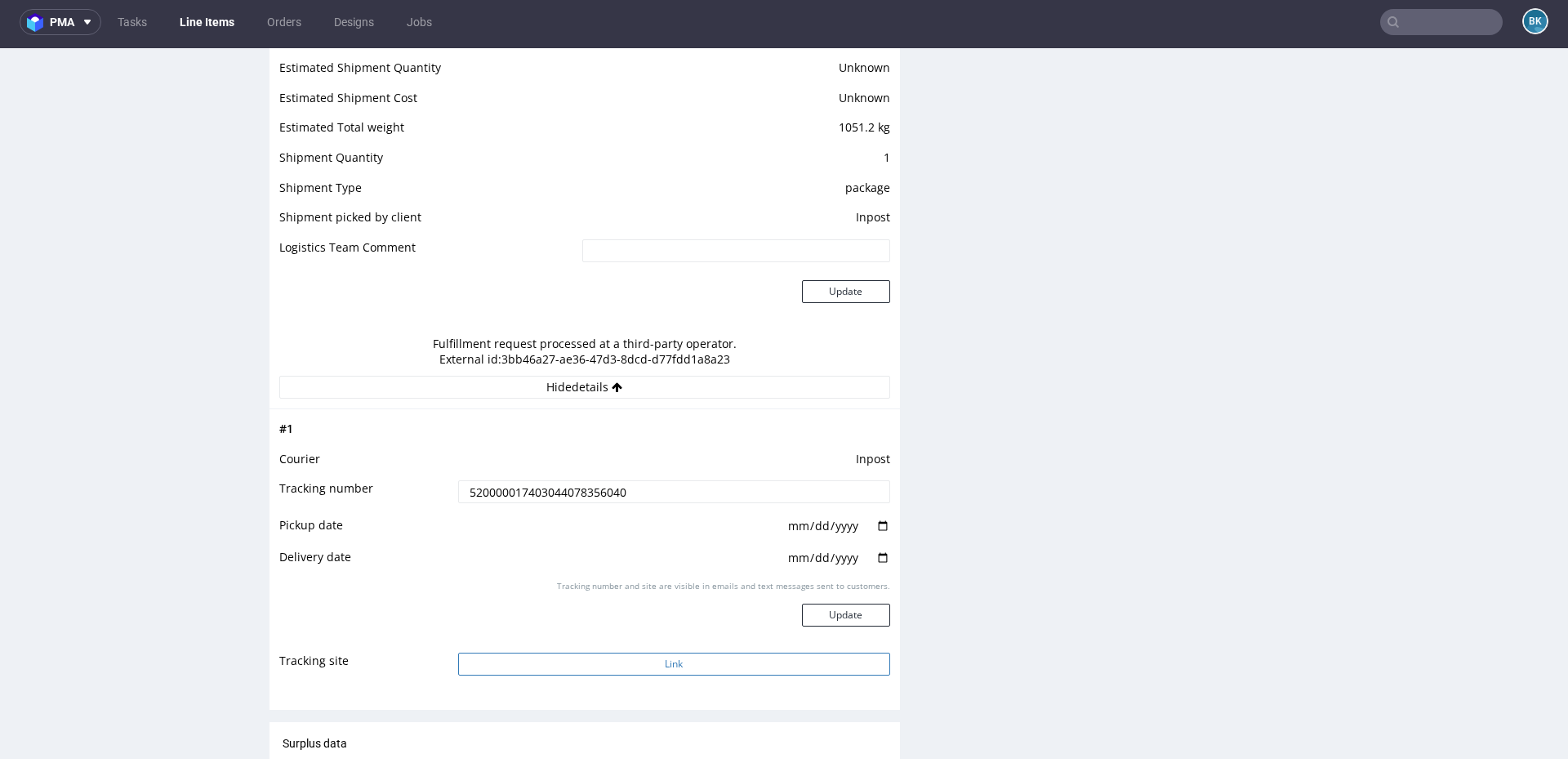
click at [679, 546] on button "Link" at bounding box center [674, 664] width 432 height 23
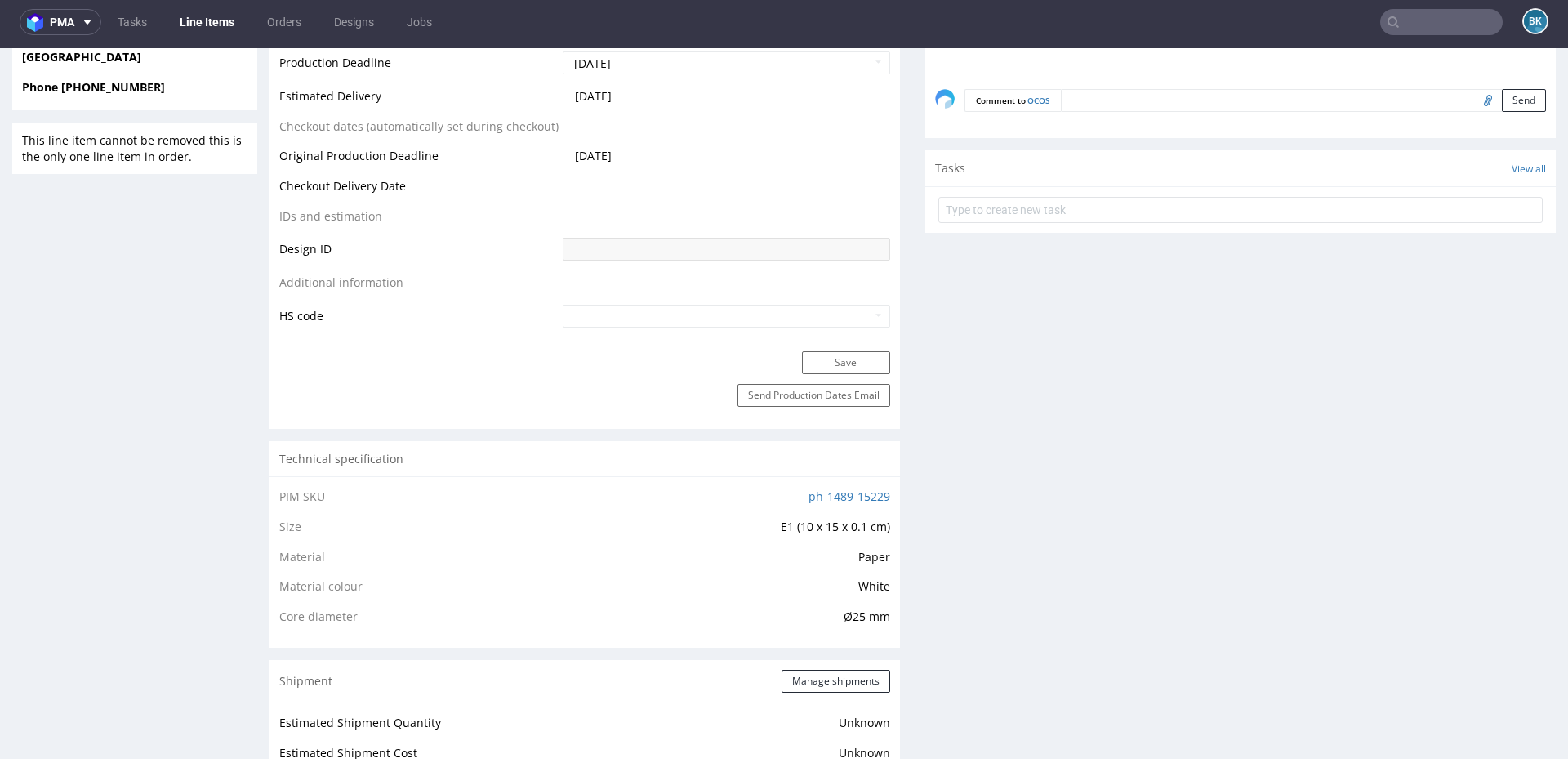
scroll to position [0, 0]
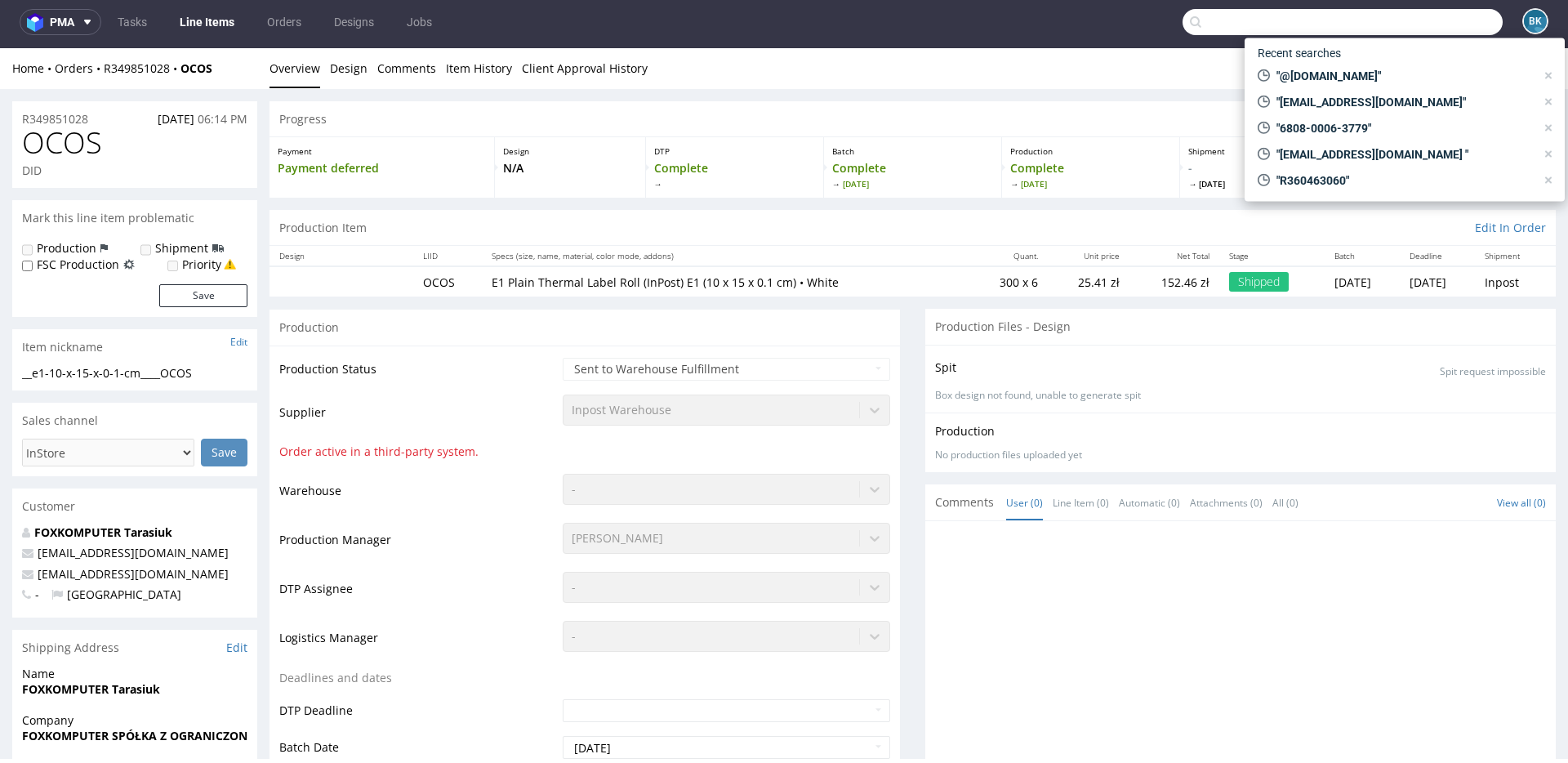
click at [1175, 26] on input "text" at bounding box center [1342, 22] width 320 height 26
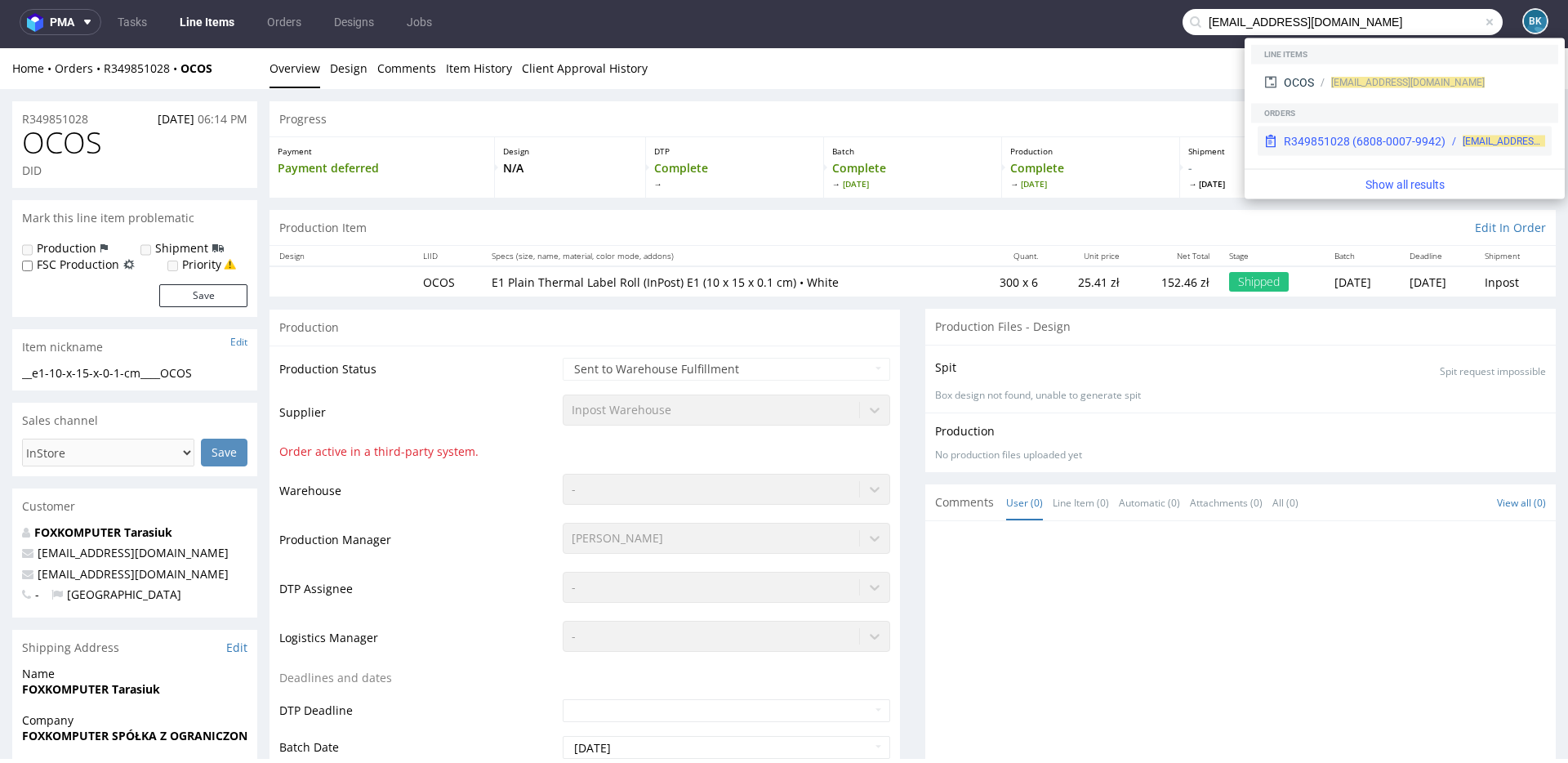
type input "inpost@foxkomputer.pl"
click at [1175, 135] on div "R349851028 (6808-0007-9942)" at bounding box center [1364, 141] width 162 height 16
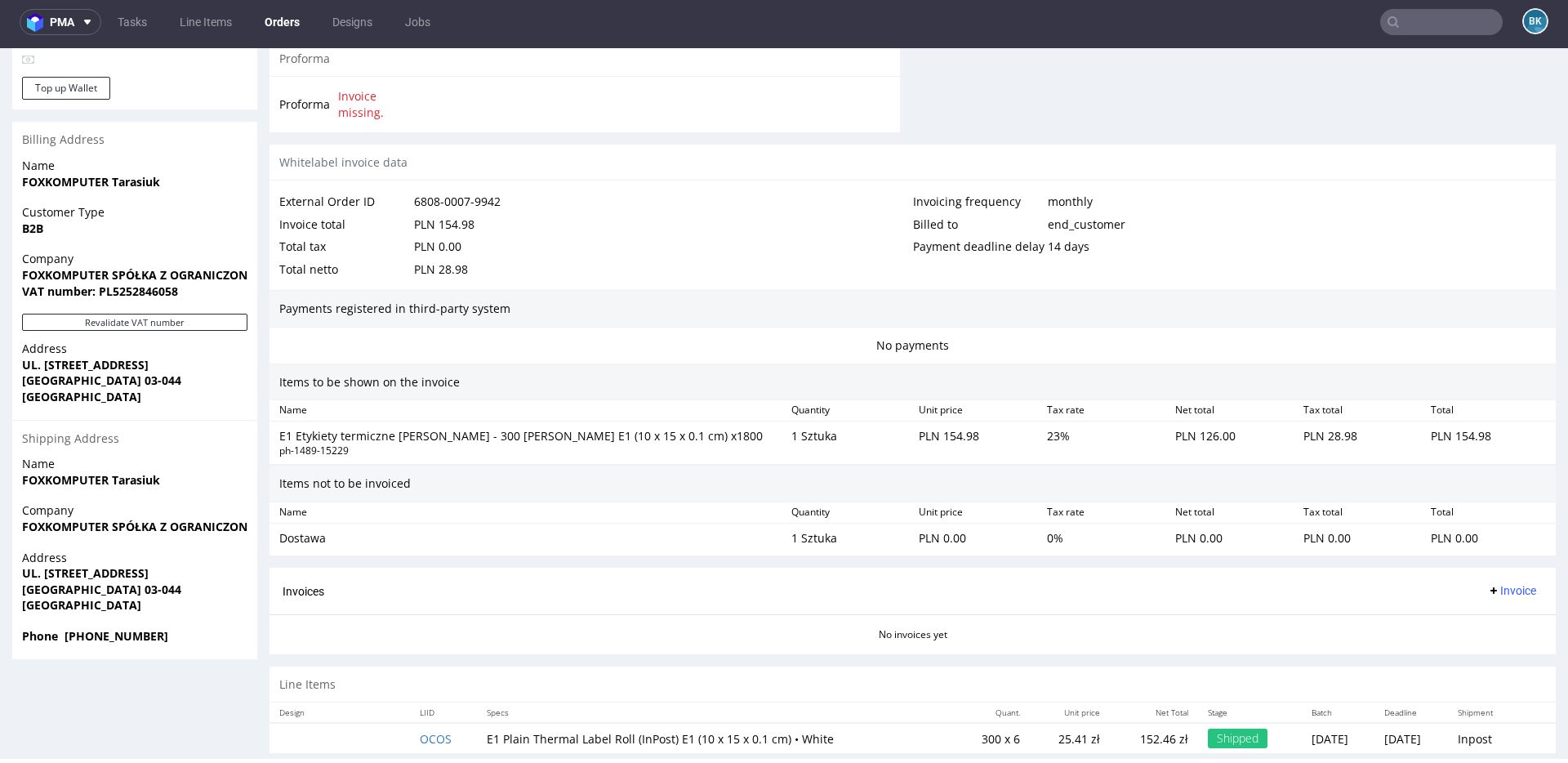
scroll to position [729, 0]
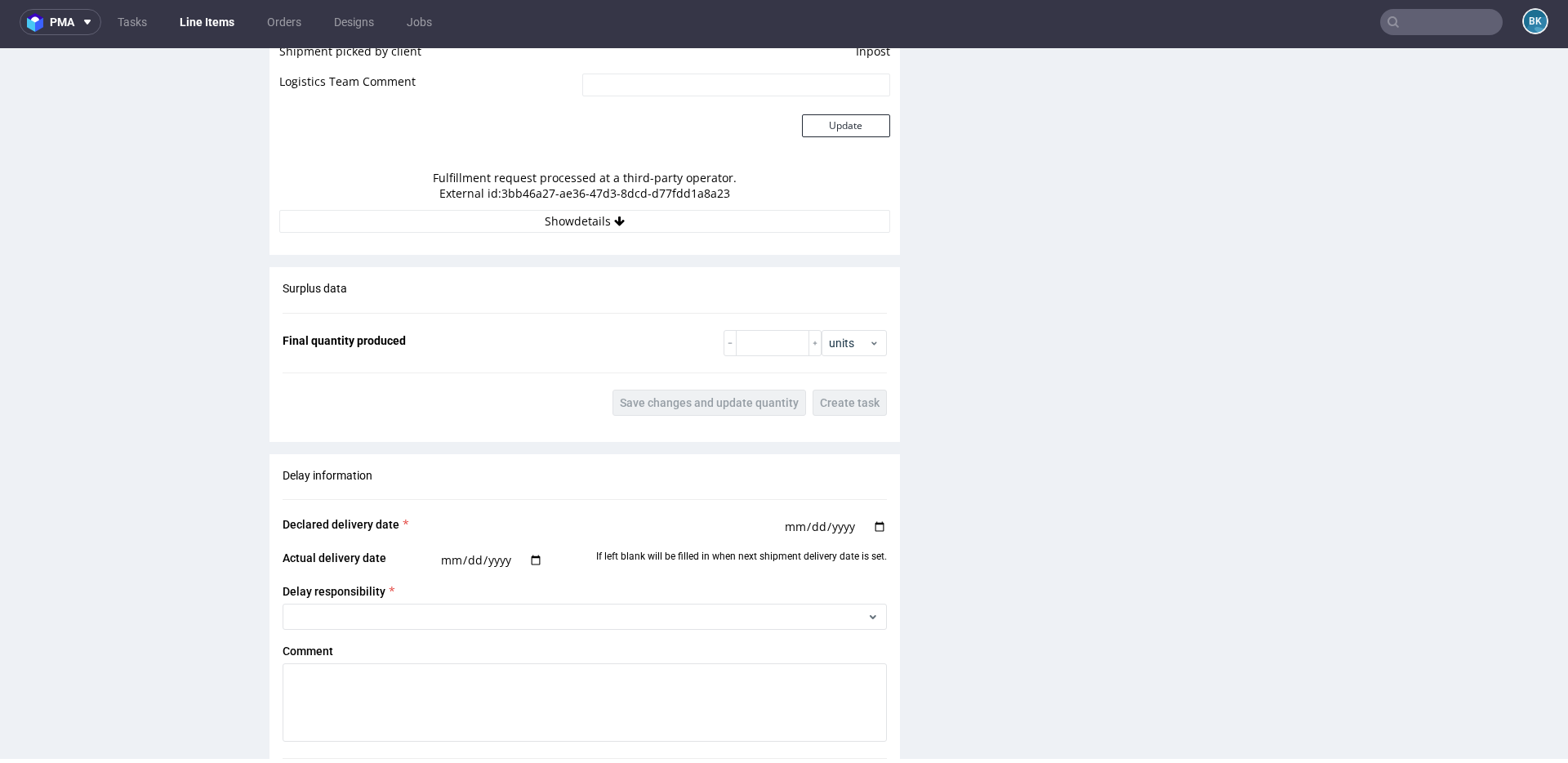
scroll to position [1610, 0]
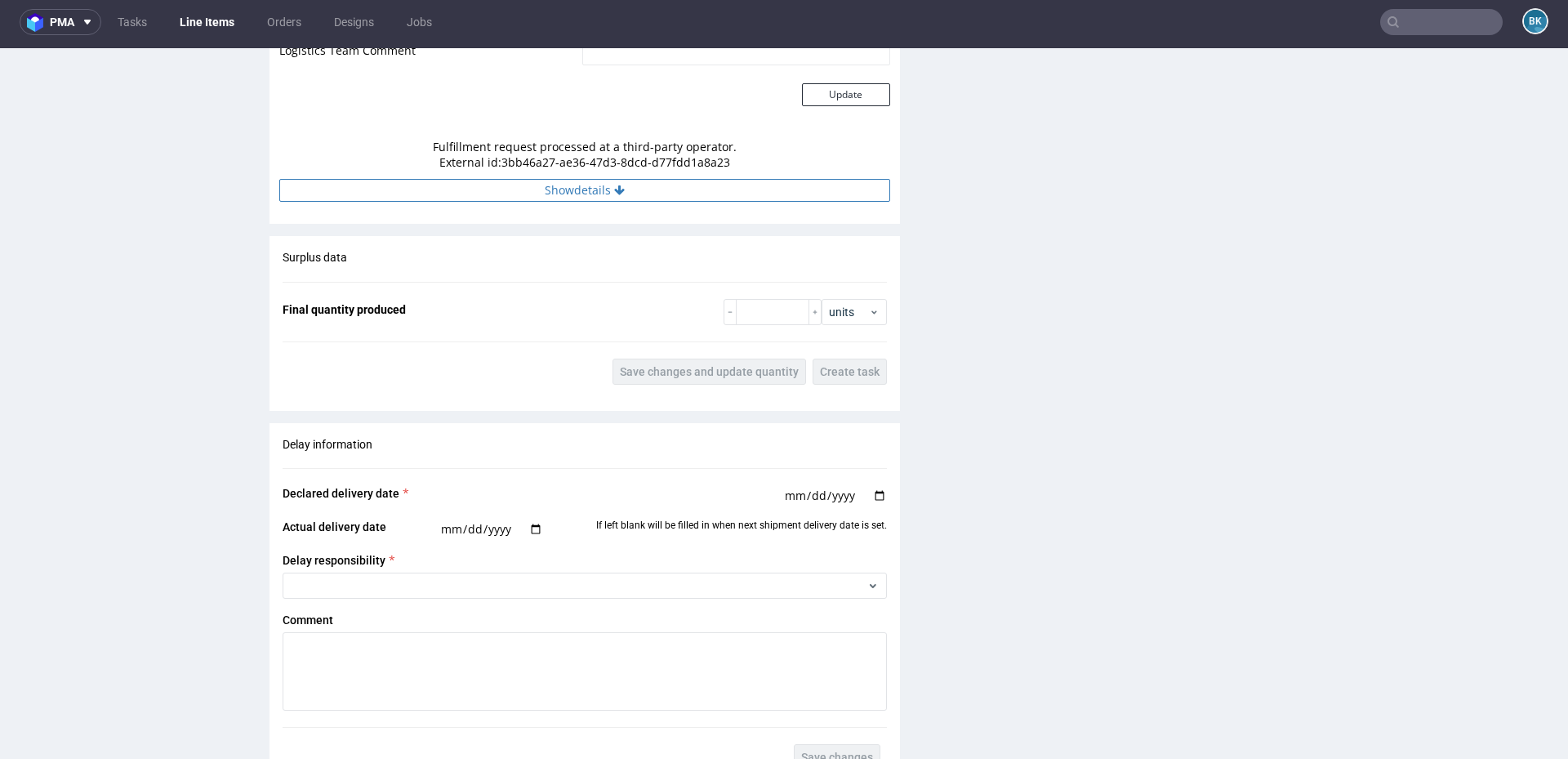
click at [617, 191] on icon at bounding box center [619, 190] width 11 height 11
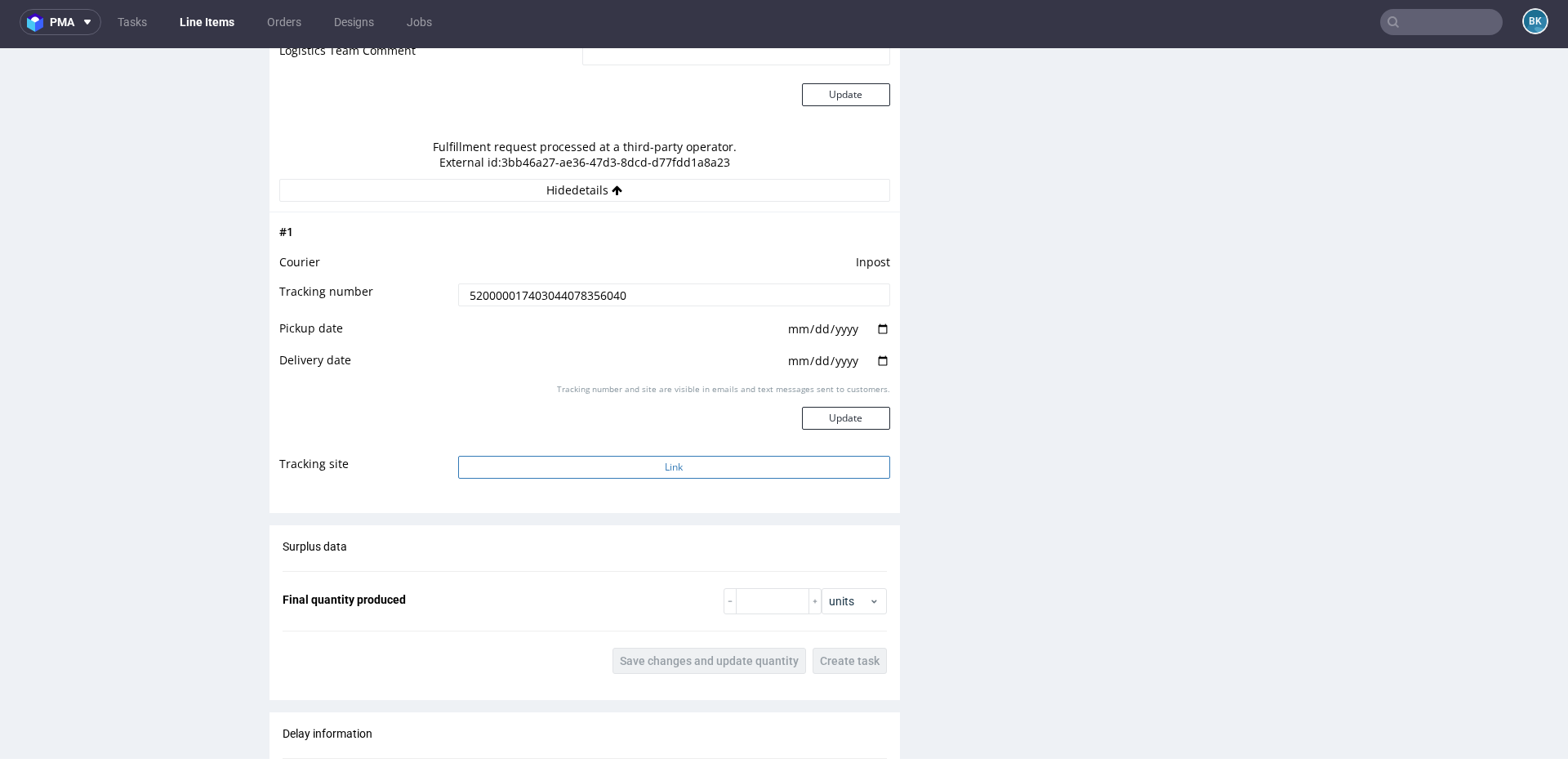
click at [614, 462] on button "Link" at bounding box center [674, 467] width 432 height 23
click at [1175, 24] on input "text" at bounding box center [1441, 22] width 123 height 26
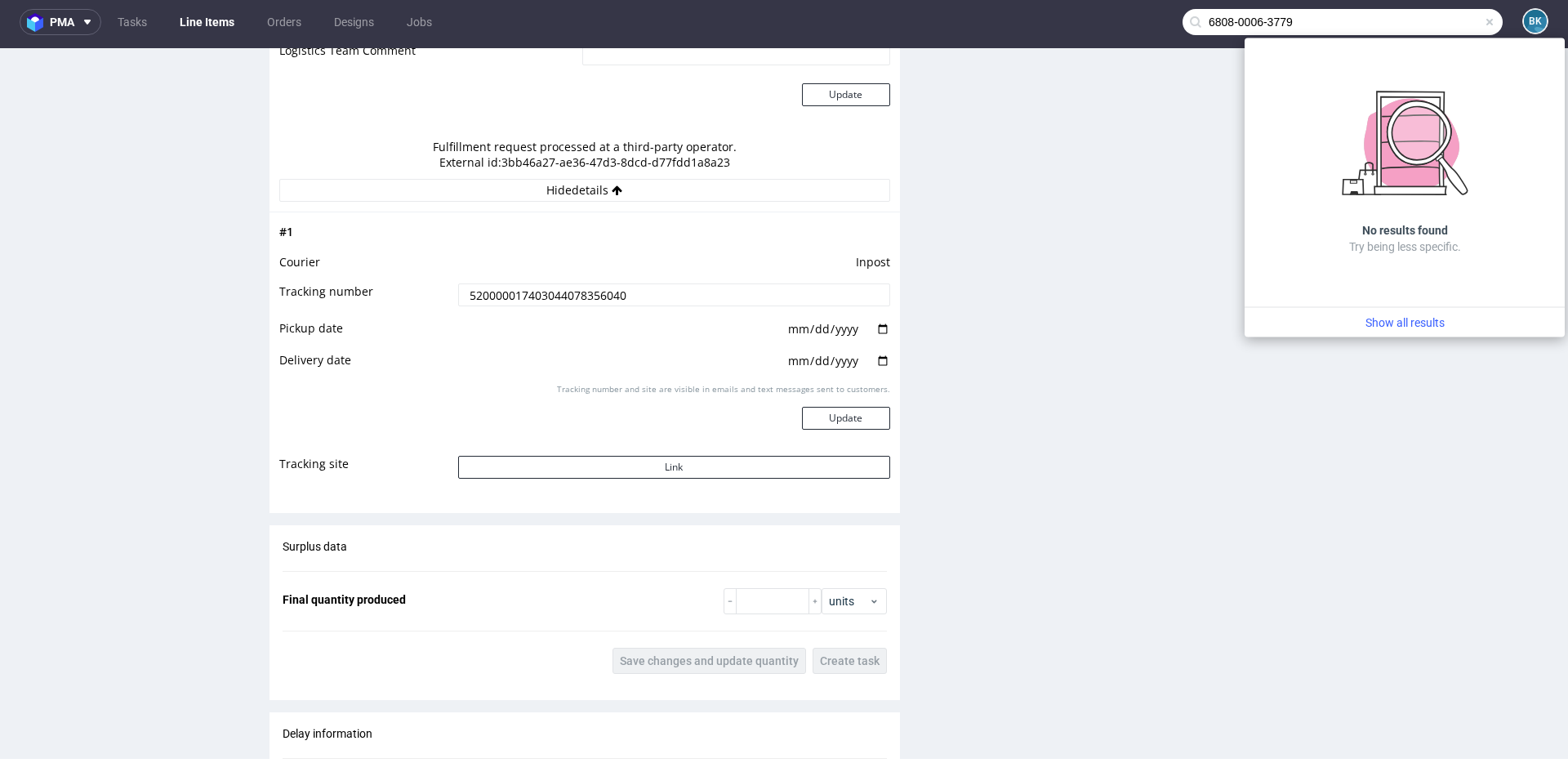
click at [1175, 25] on input "6808-0006-3779" at bounding box center [1342, 22] width 320 height 26
click at [1175, 25] on input "68080006-3779" at bounding box center [1342, 22] width 320 height 26
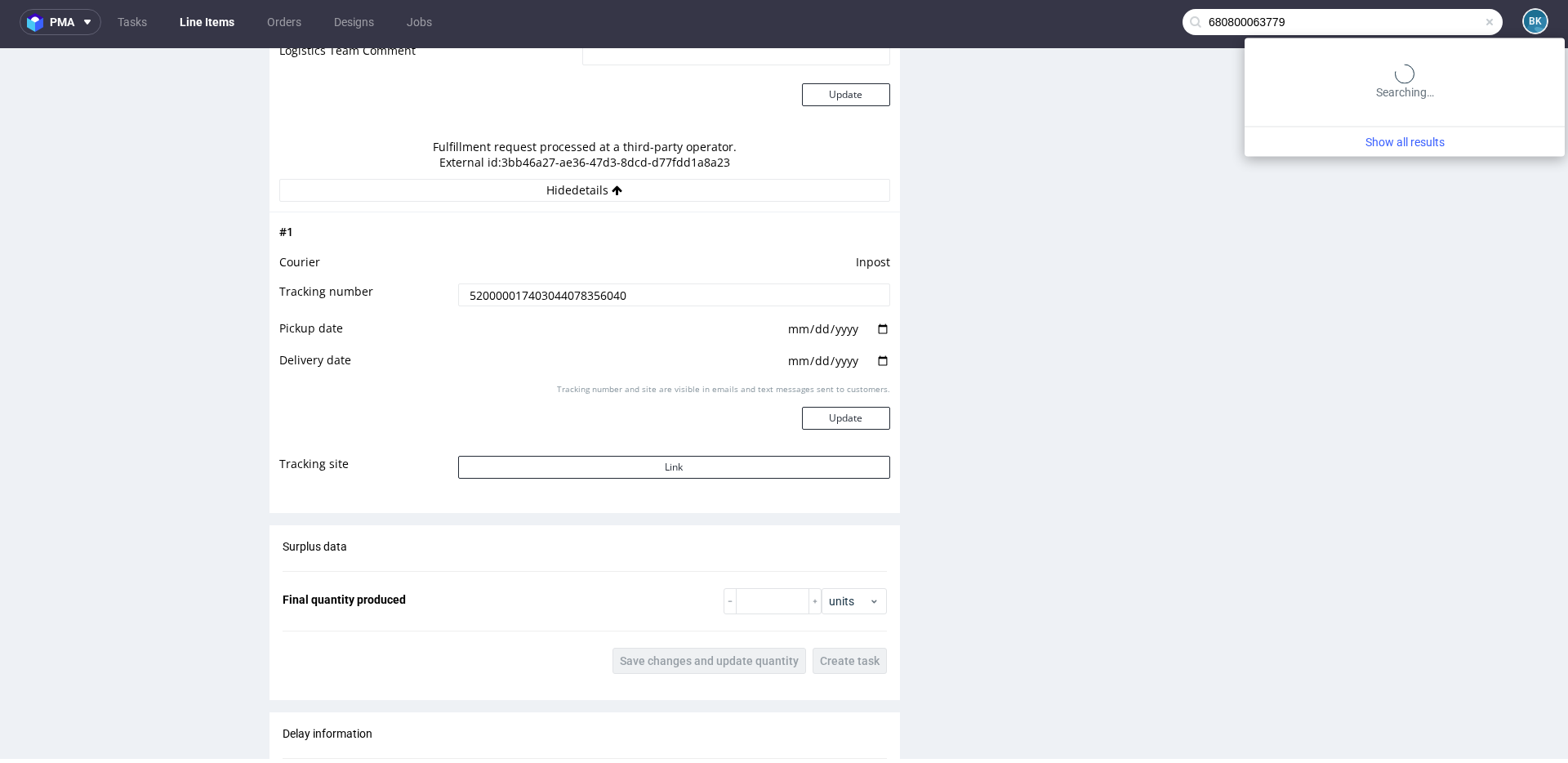
type input "680800063779"
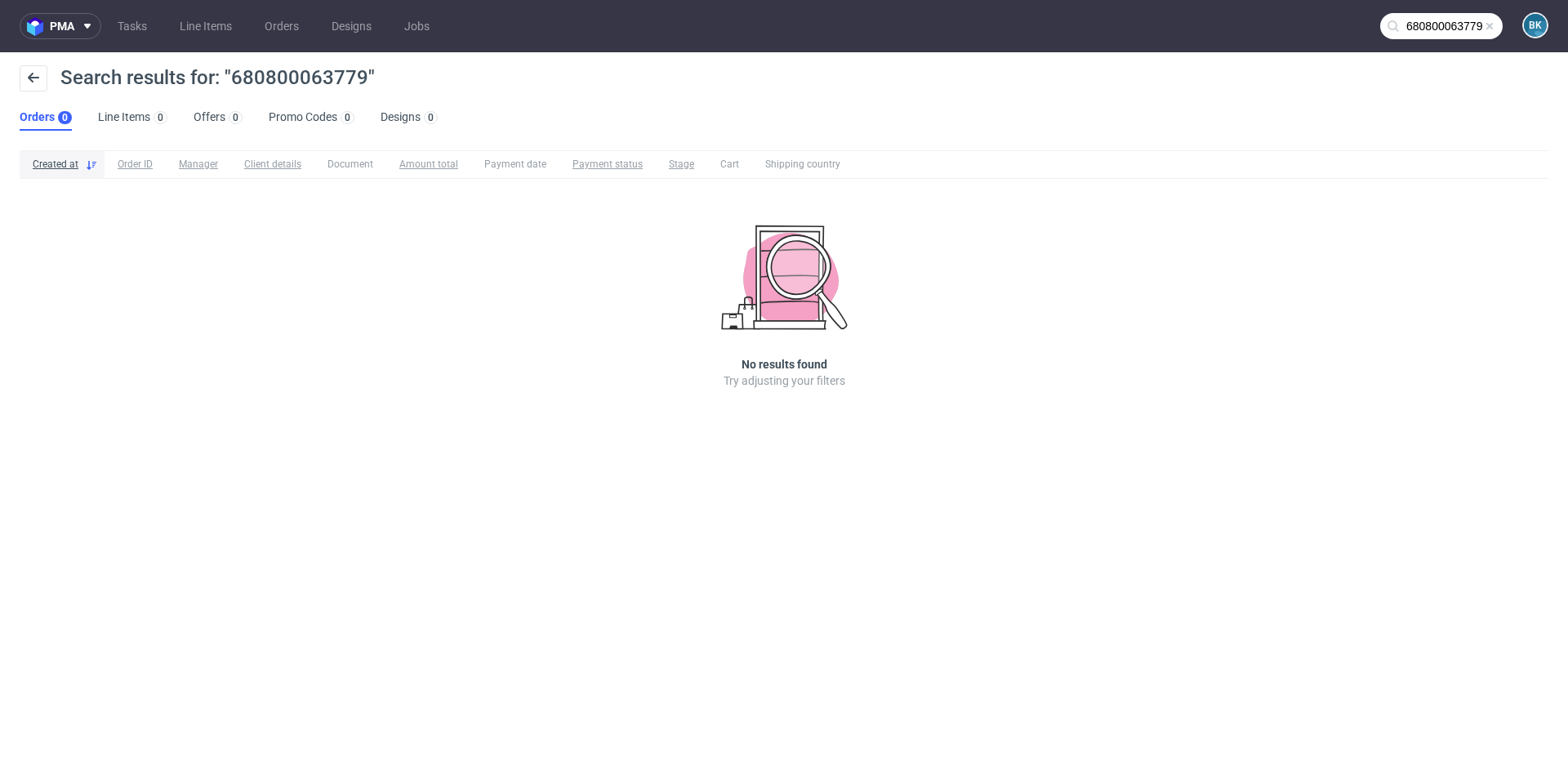
click at [624, 464] on div "pma Tasks Line Items Orders Designs Jobs 680800063779 BK Search results for: "6…" at bounding box center [784, 382] width 1568 height 763
click at [1175, 22] on input "680800063779" at bounding box center [1441, 26] width 123 height 26
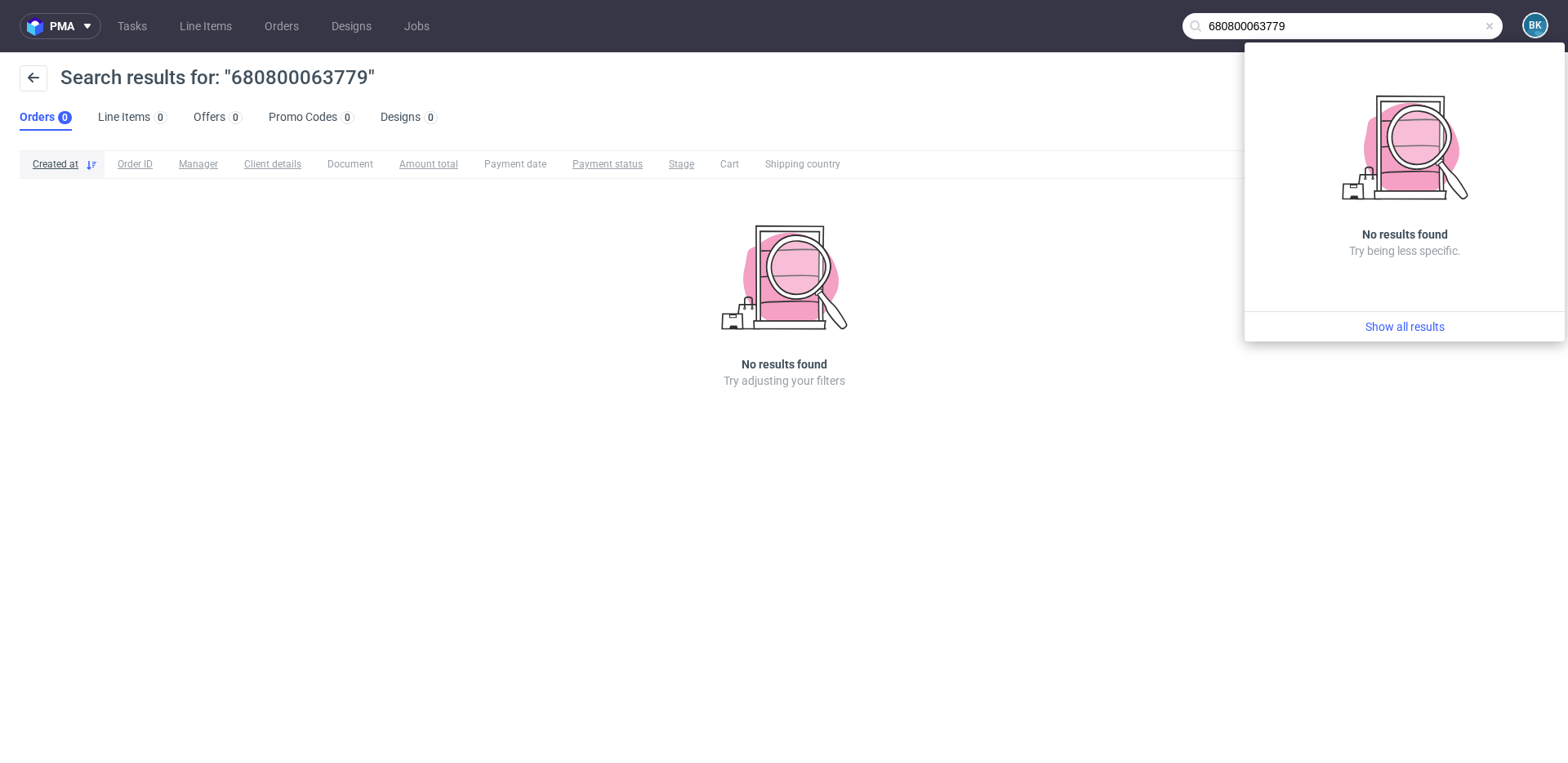
click at [1175, 26] on span at bounding box center [1489, 26] width 13 height 13
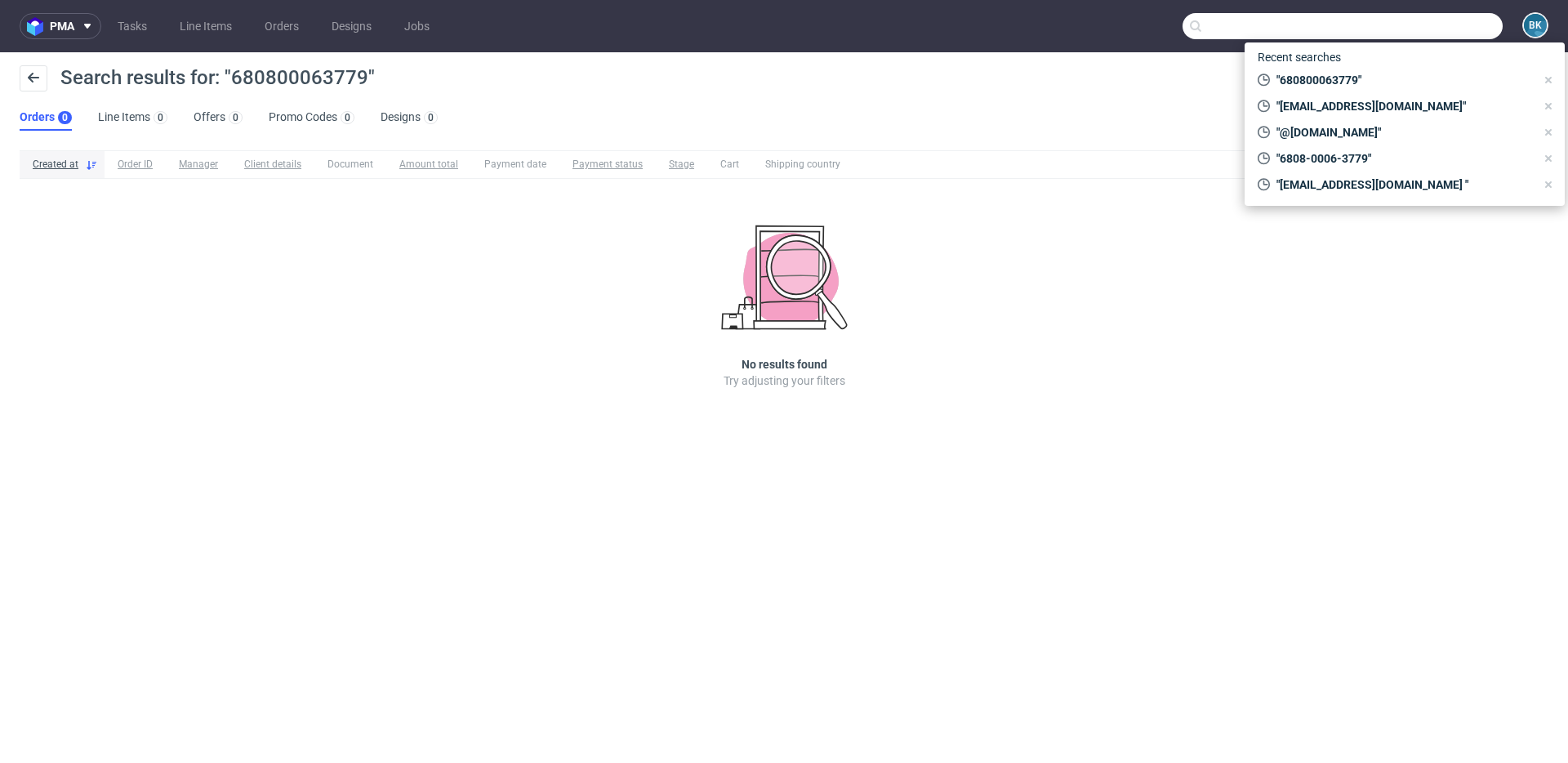
click at [1175, 26] on input "text" at bounding box center [1342, 26] width 320 height 26
paste input "ogunsandsonslimited@gmail.com"
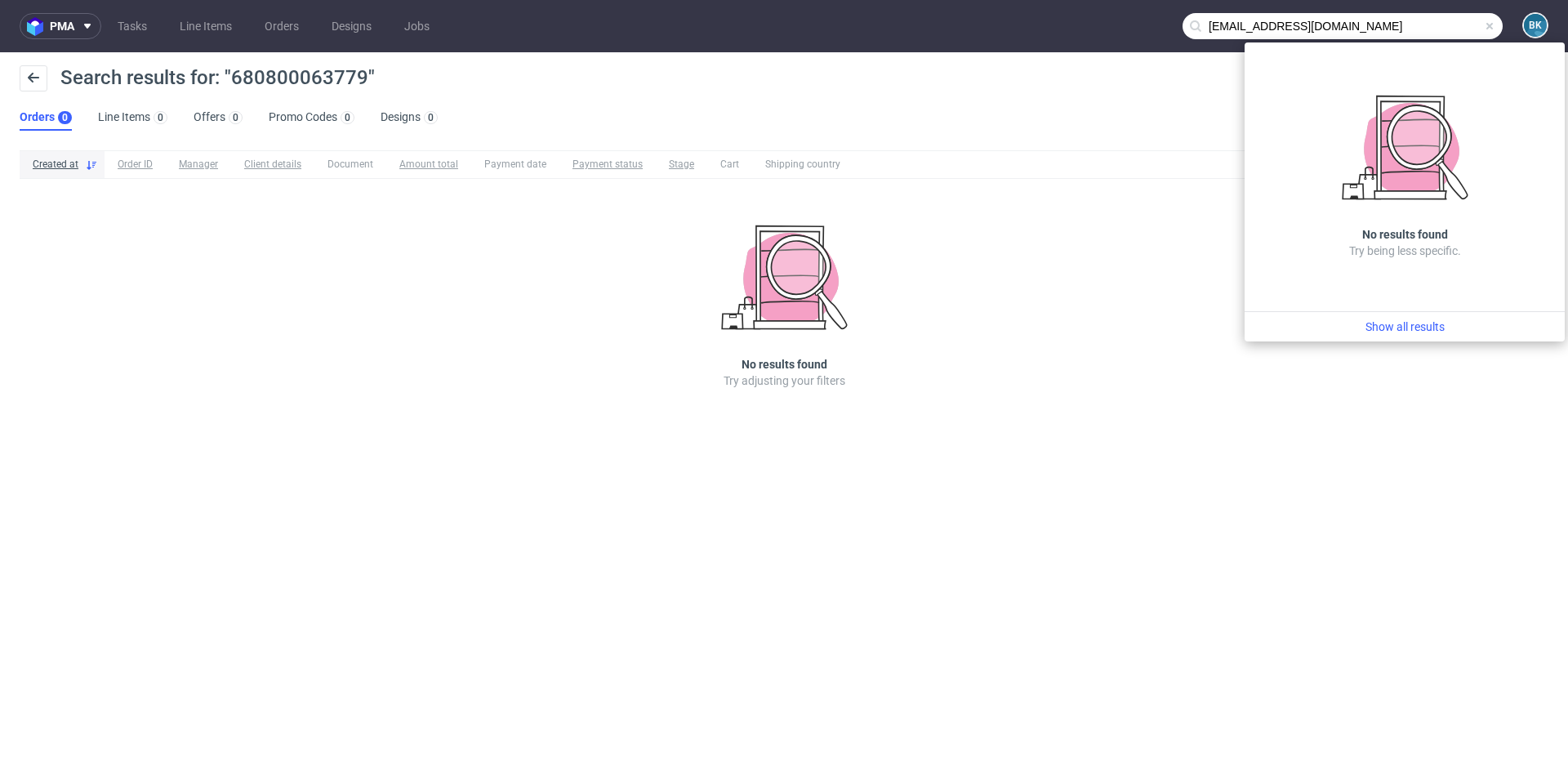
type input "ogunsandsonslimited@gmail.com"
click at [1175, 26] on span at bounding box center [1489, 26] width 13 height 13
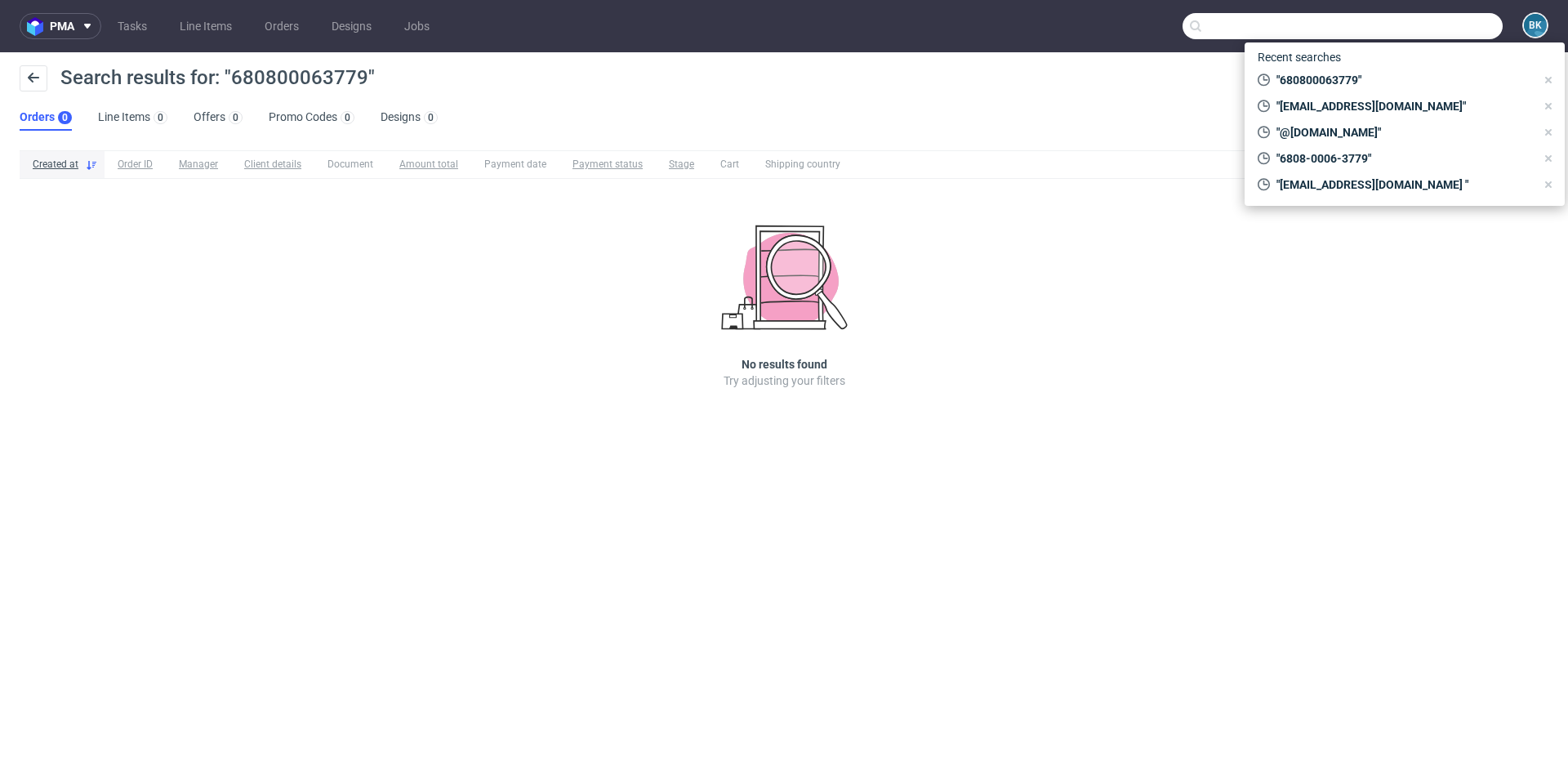
click at [1175, 26] on input "text" at bounding box center [1342, 26] width 320 height 26
paste input "ionut.ungureanu03@yahoo.com"
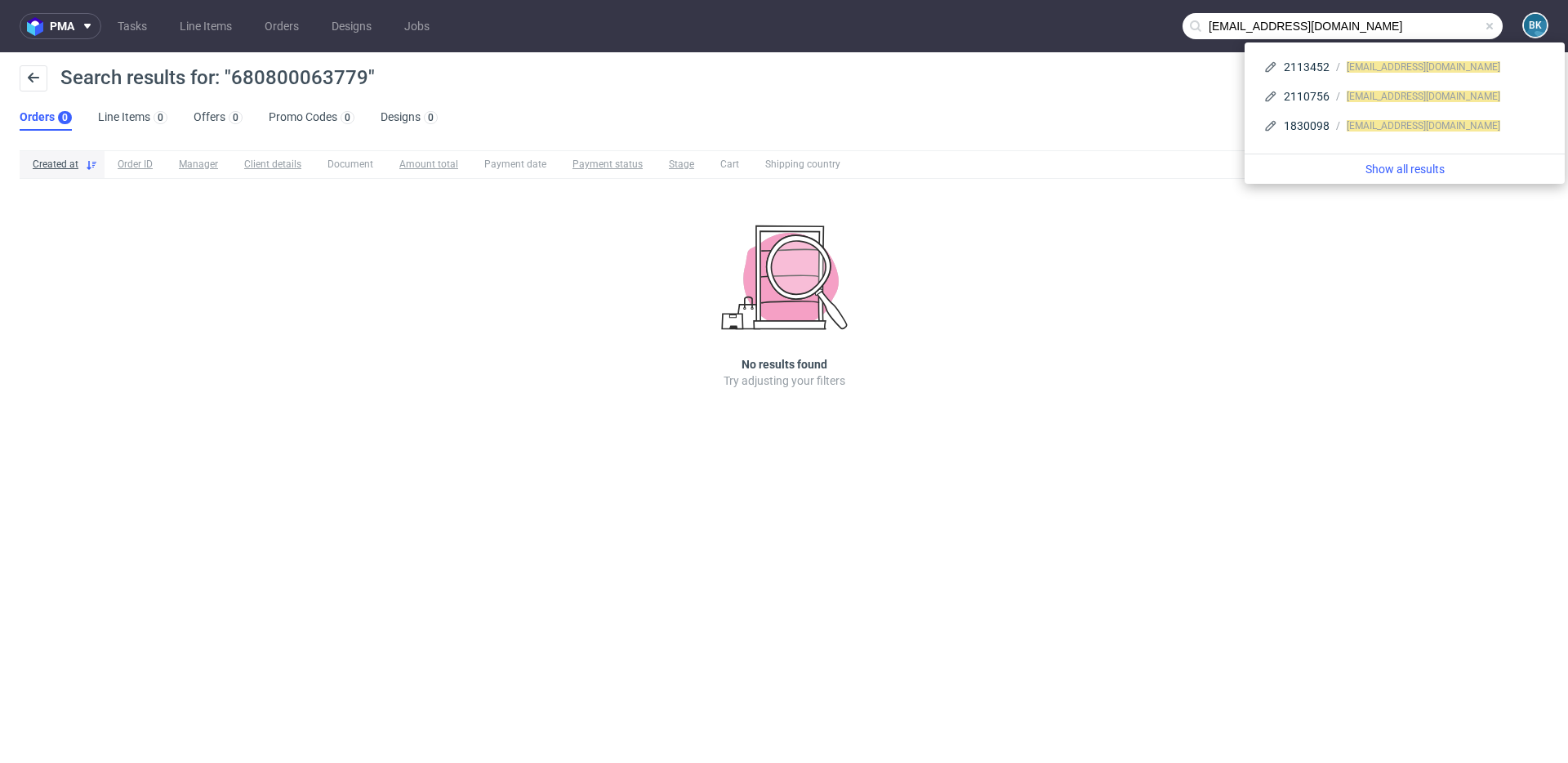
type input "ionut.ungureanu03@yahoo.com"
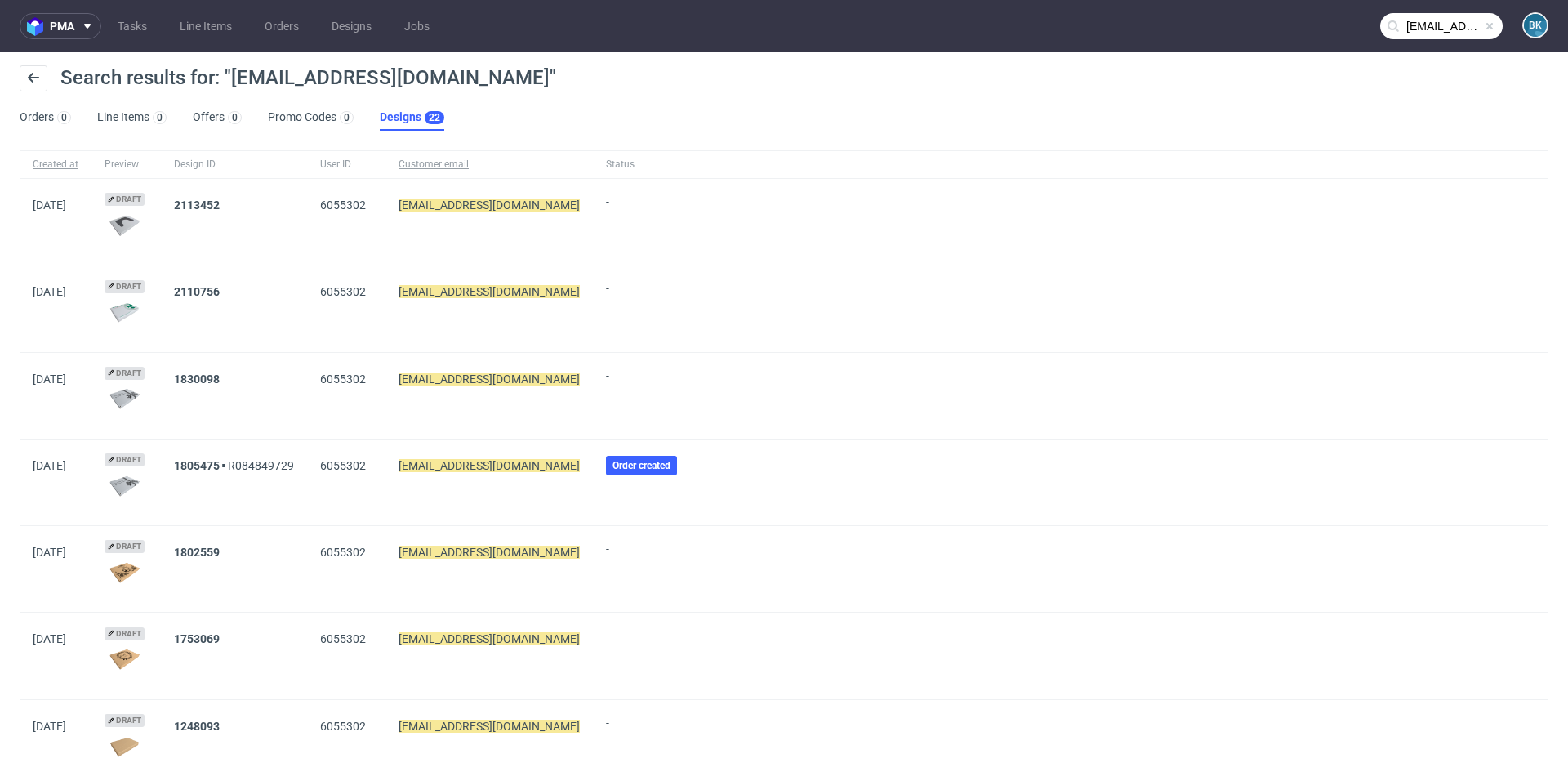
click at [1175, 24] on span at bounding box center [1489, 26] width 13 height 13
click at [1175, 26] on input "text" at bounding box center [1441, 26] width 123 height 26
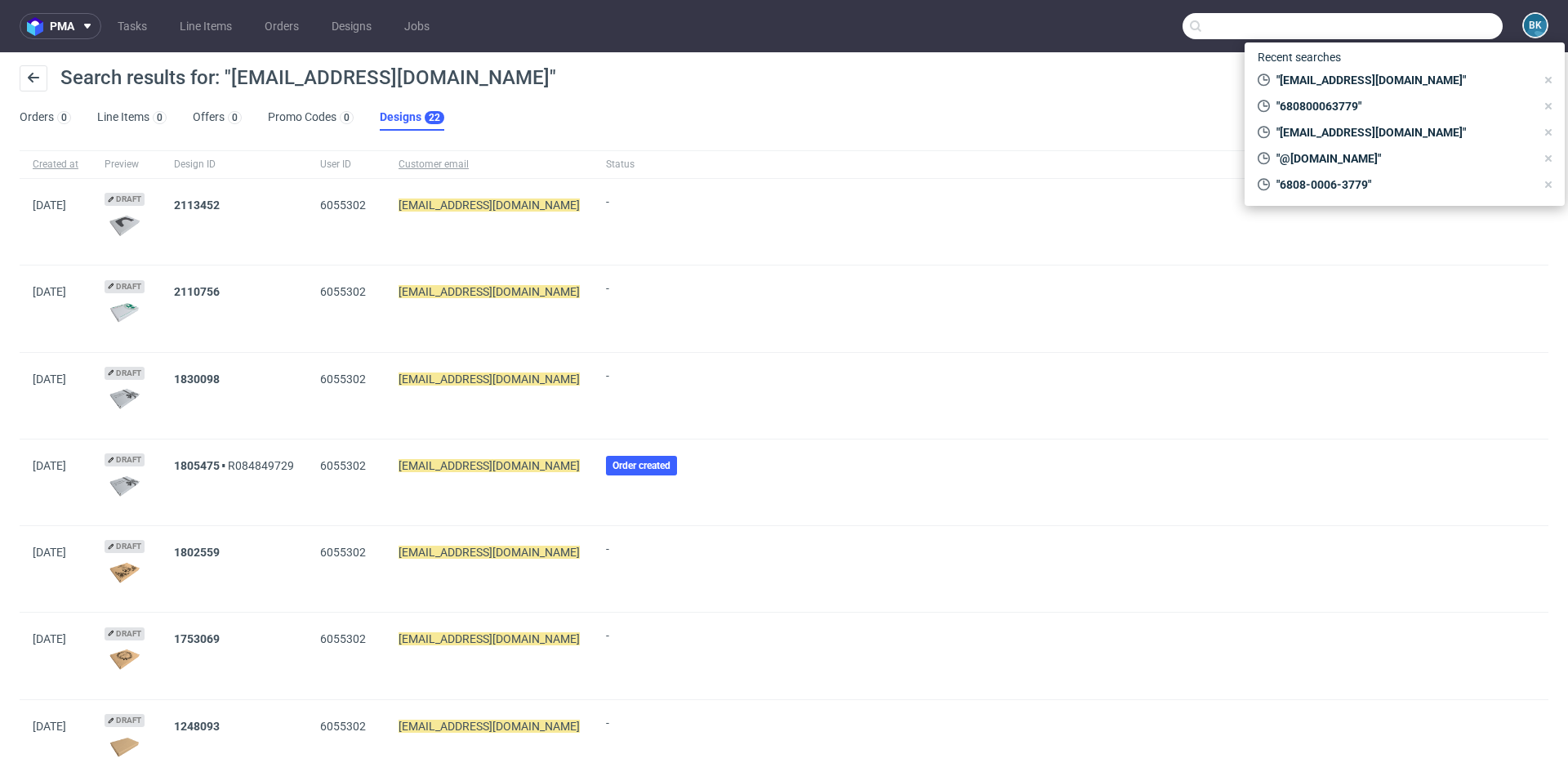
paste input "mircea.dragoi@lateralgroup.com"
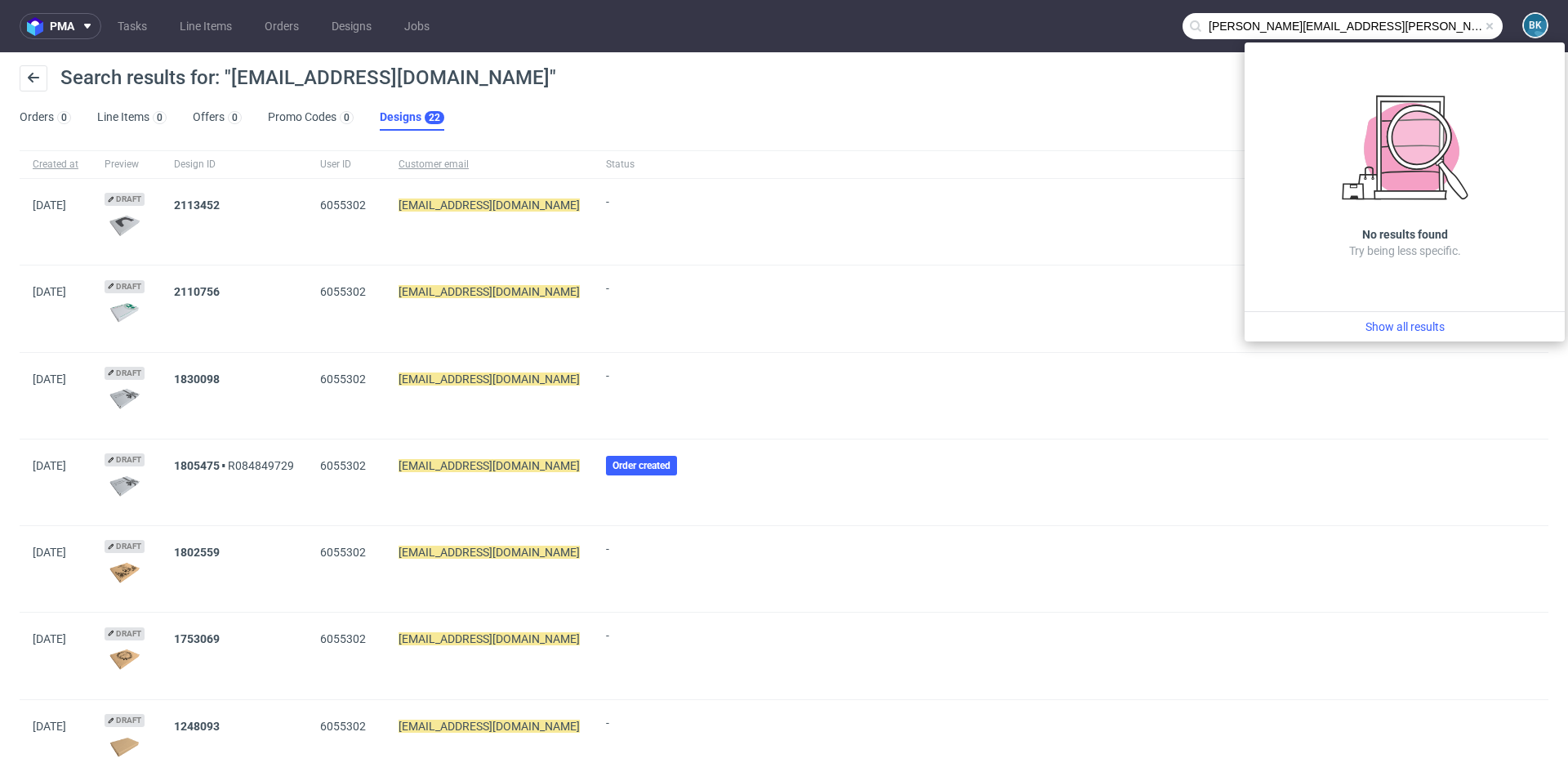
drag, startPoint x: 1267, startPoint y: 27, endPoint x: 1112, endPoint y: 29, distance: 155.0
click at [1112, 29] on nav "pma Tasks Line Items Orders Designs Jobs mircea.dragoi@lateralgroup.com BK" at bounding box center [784, 26] width 1568 height 52
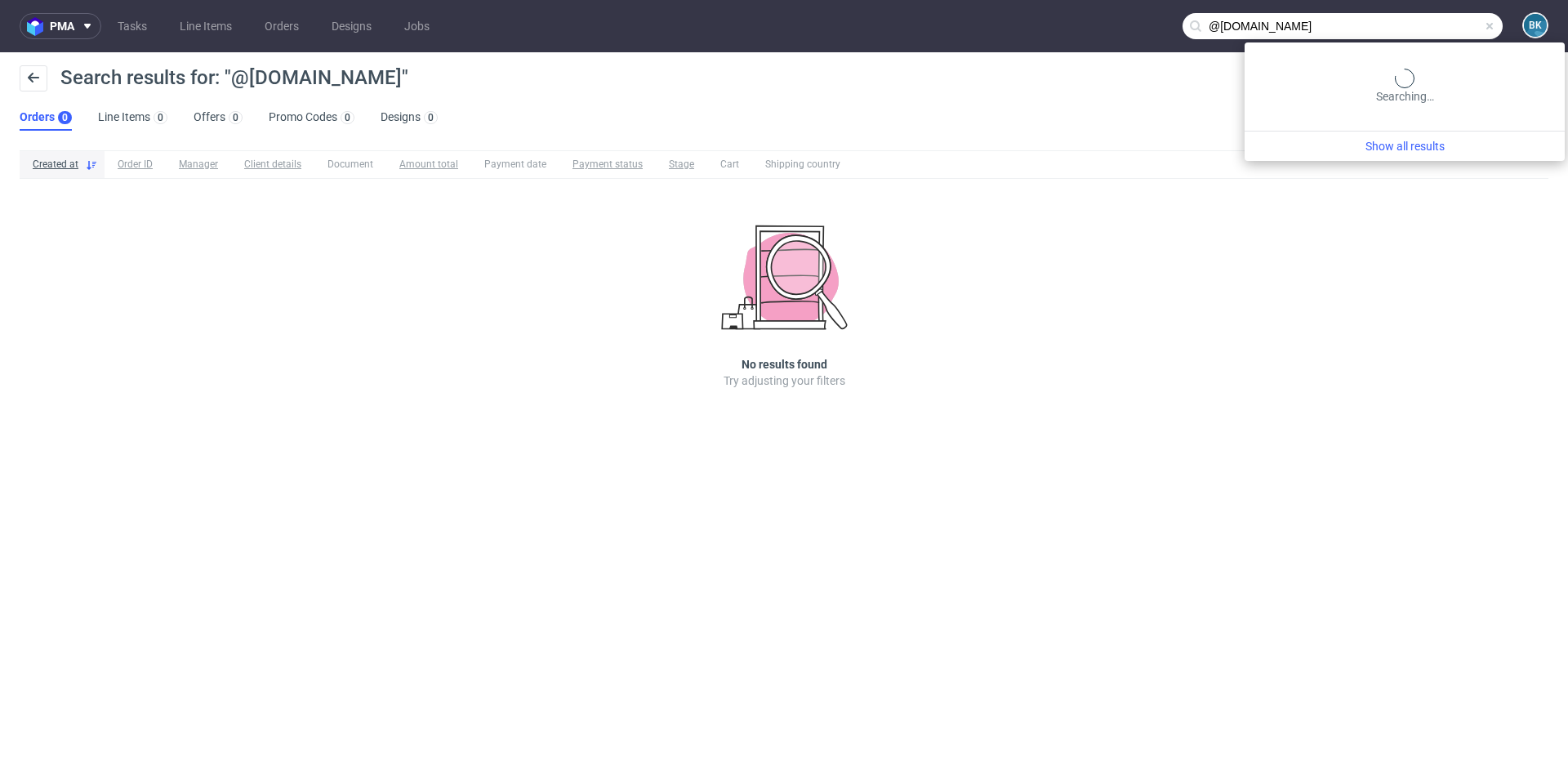
click at [1175, 25] on input "@lateralgroup.com" at bounding box center [1342, 26] width 320 height 26
type input "lateralgroup.com"
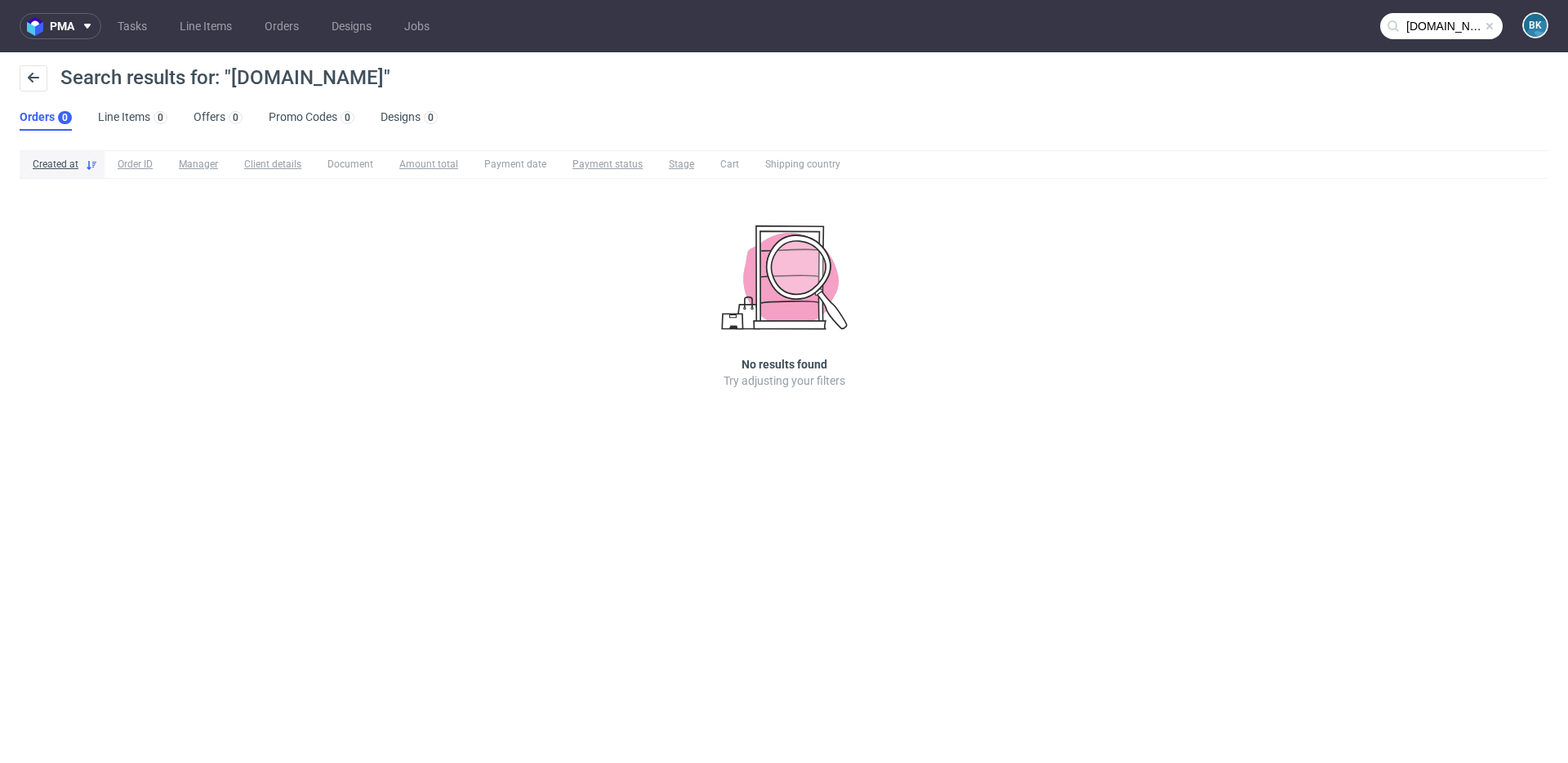
click at [1175, 26] on span at bounding box center [1489, 26] width 13 height 13
click at [1175, 26] on input "text" at bounding box center [1441, 26] width 123 height 26
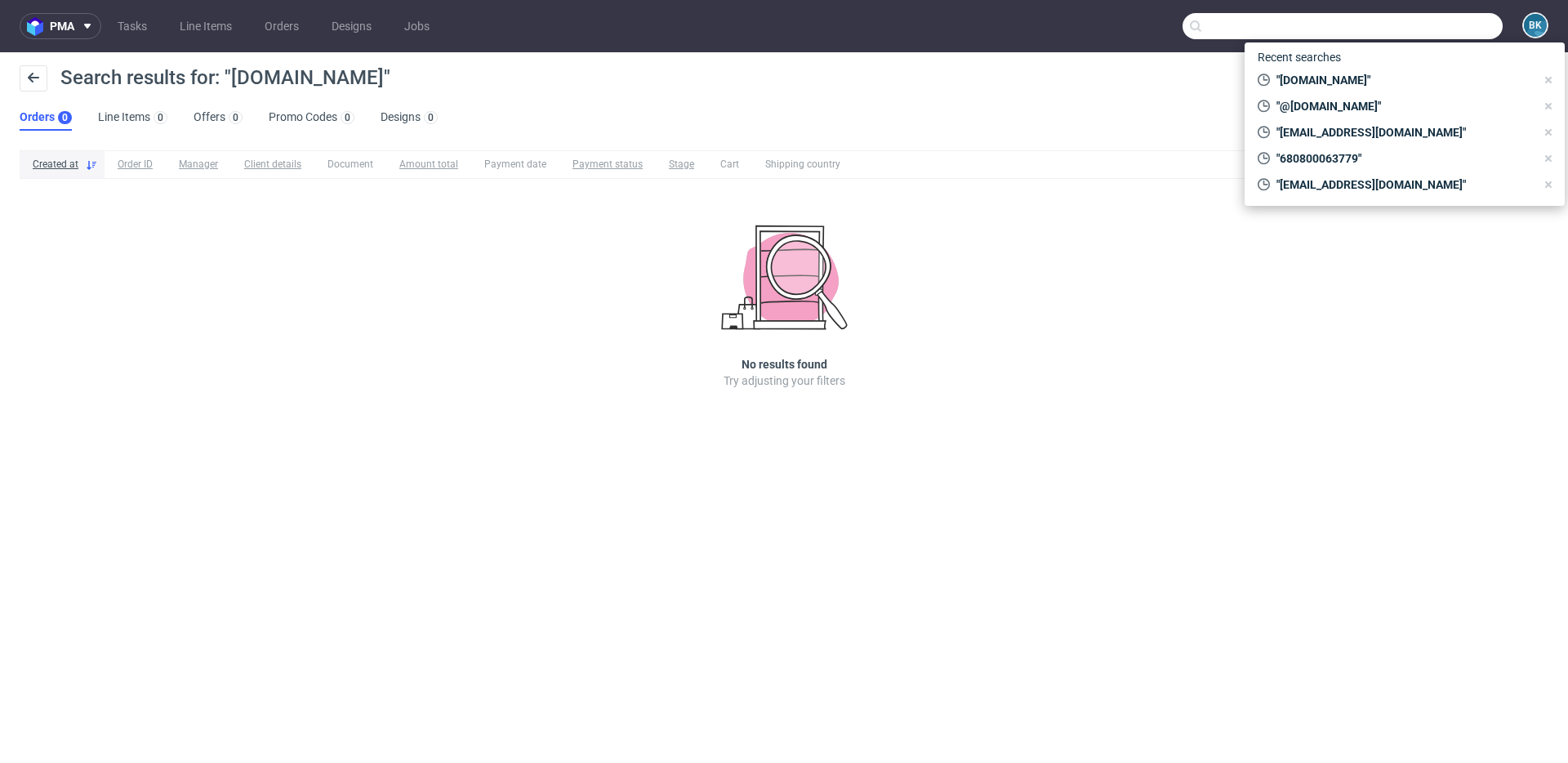
paste input "R116467352"
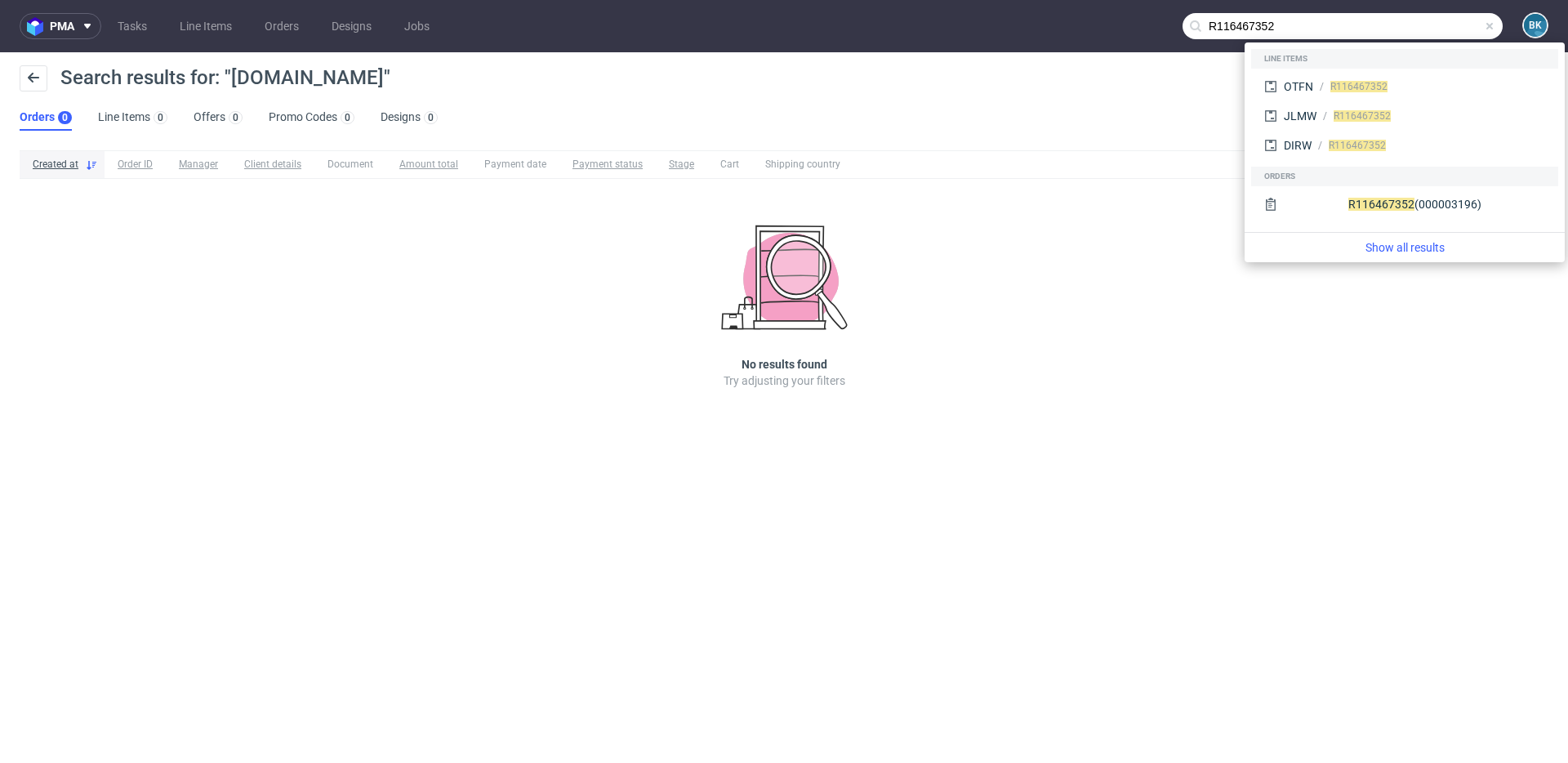
type input "R116467352"
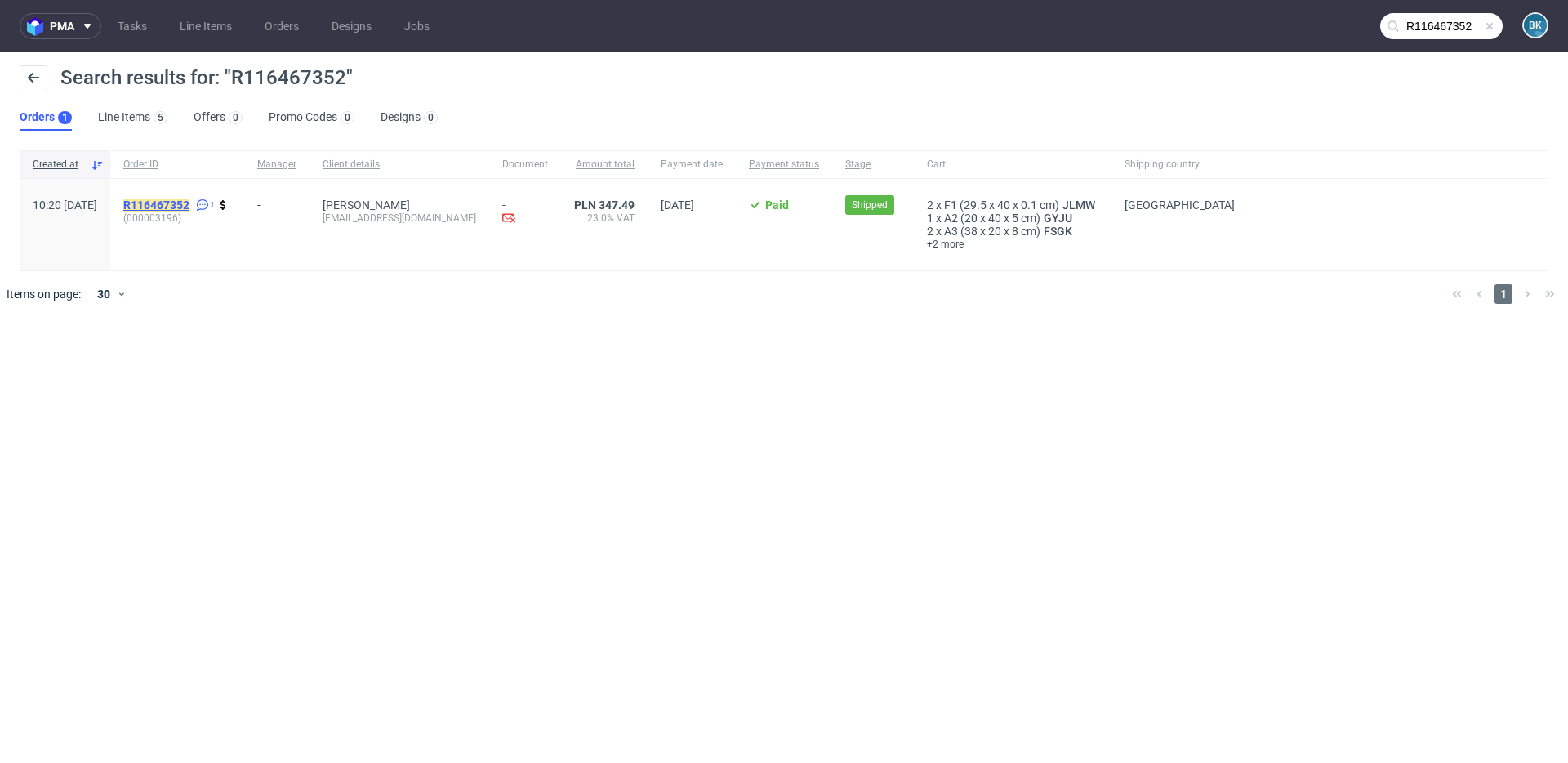
click at [190, 204] on mark "R116467352" at bounding box center [156, 205] width 66 height 13
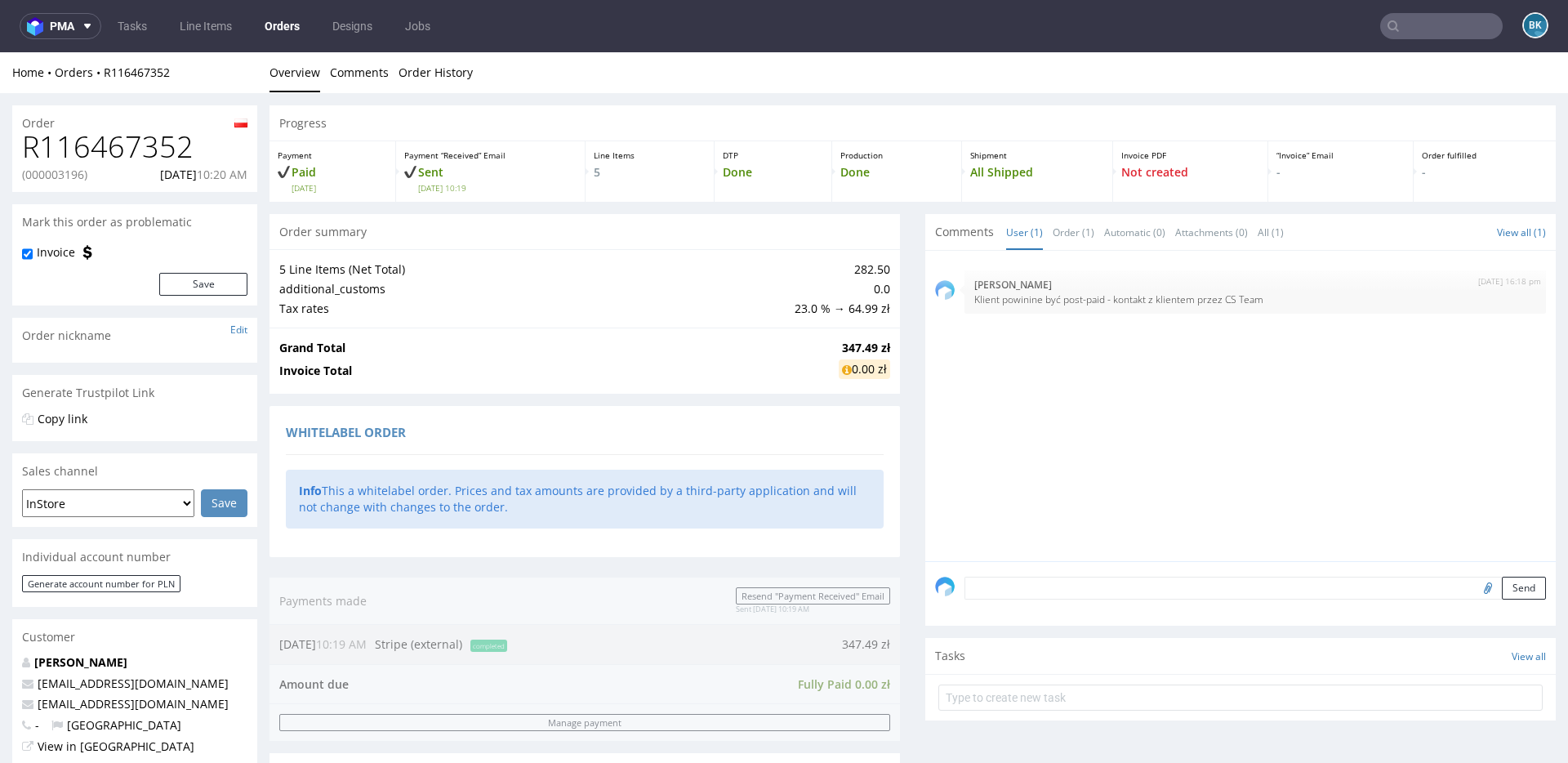
click at [134, 147] on h1 "R116467352" at bounding box center [134, 147] width 225 height 33
click at [114, 546] on p "biuro@ziba.pl" at bounding box center [134, 704] width 225 height 16
drag, startPoint x: 116, startPoint y: 704, endPoint x: 38, endPoint y: 706, distance: 78.0
click at [38, 546] on p "biuro@ziba.pl" at bounding box center [134, 704] width 225 height 16
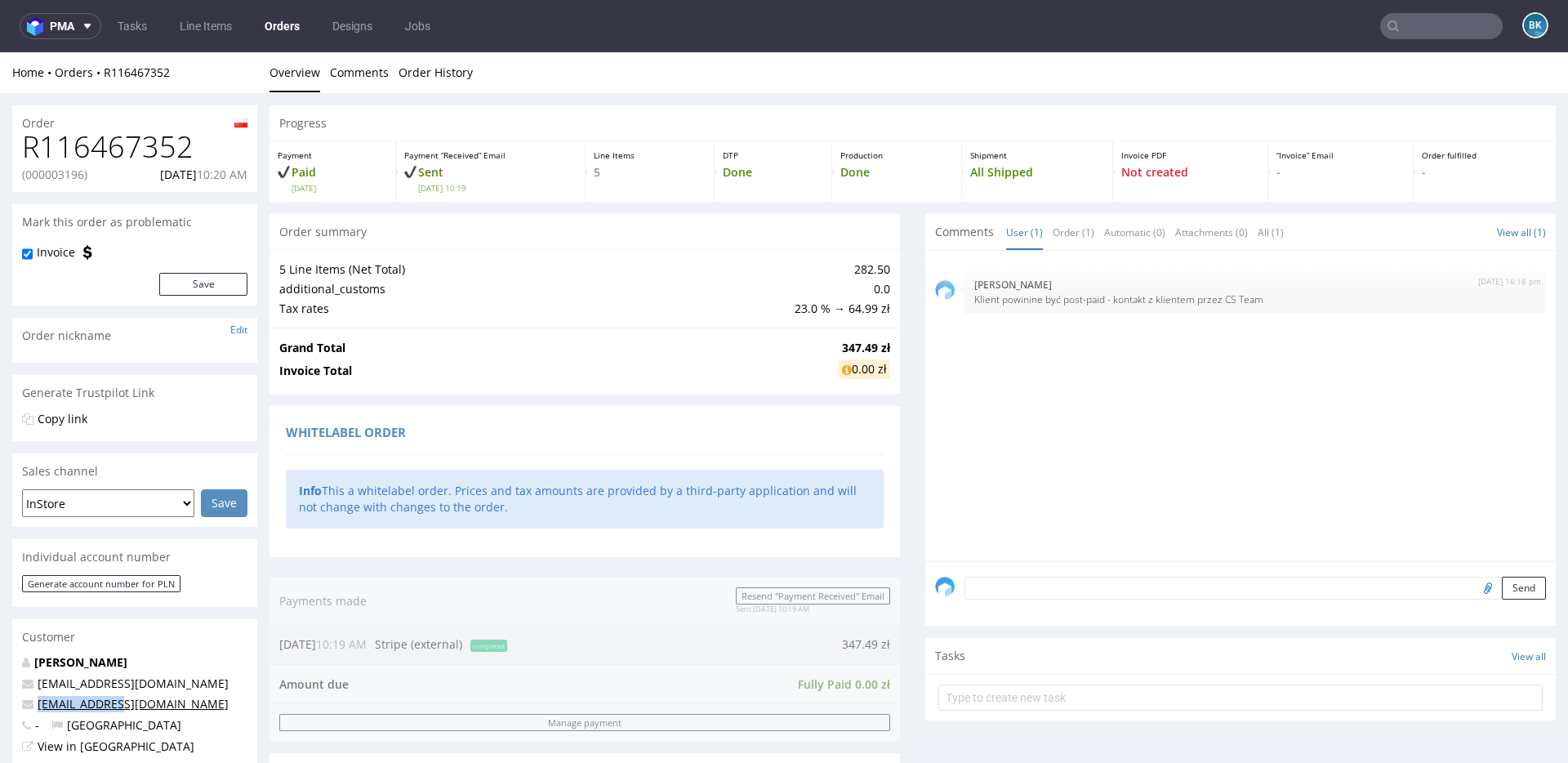
copy link "biuro@ziba.pl"
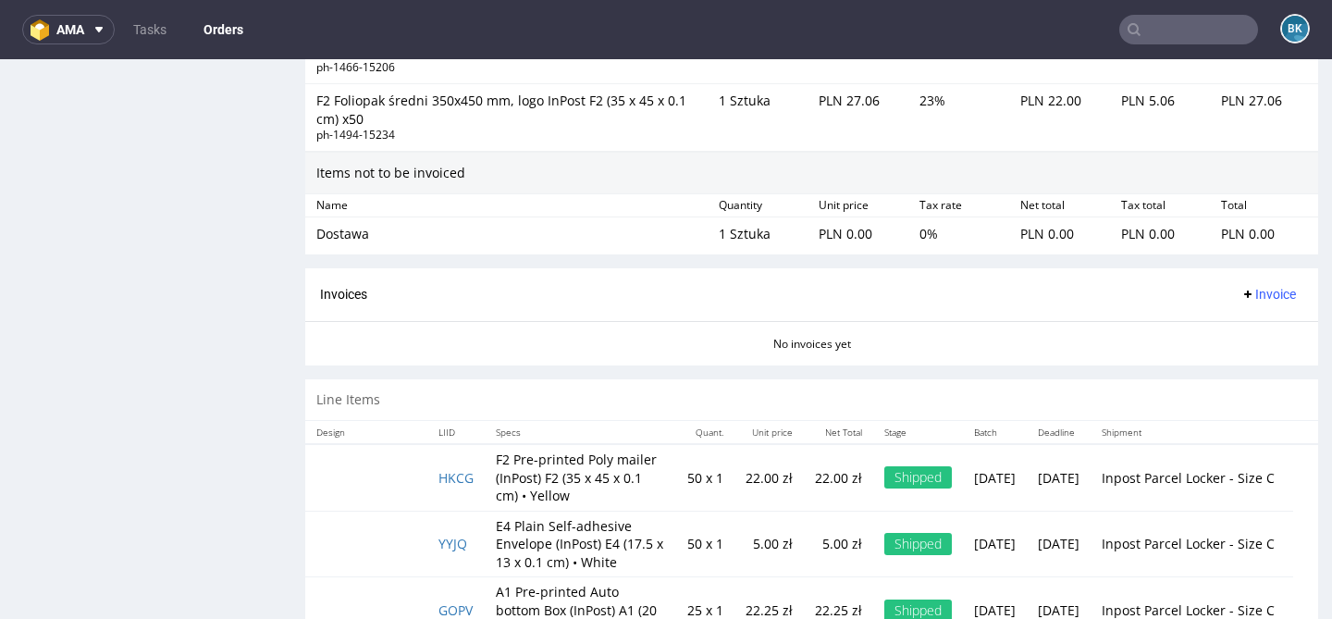
scroll to position [1655, 0]
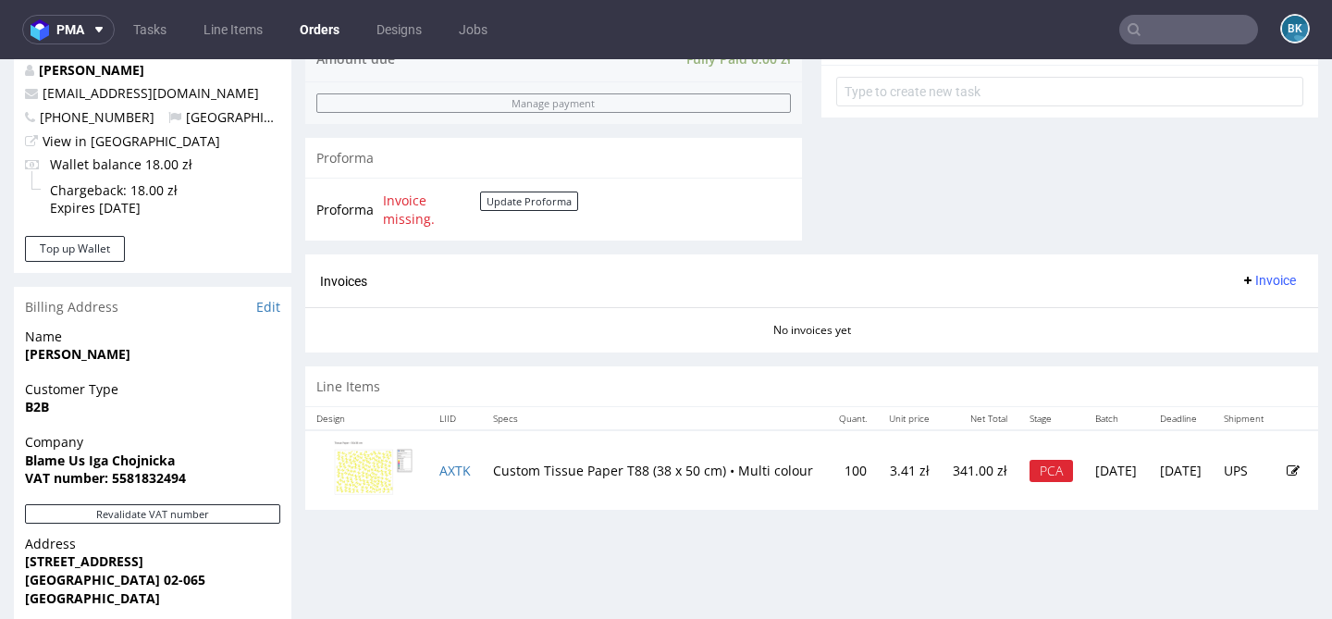
scroll to position [707, 0]
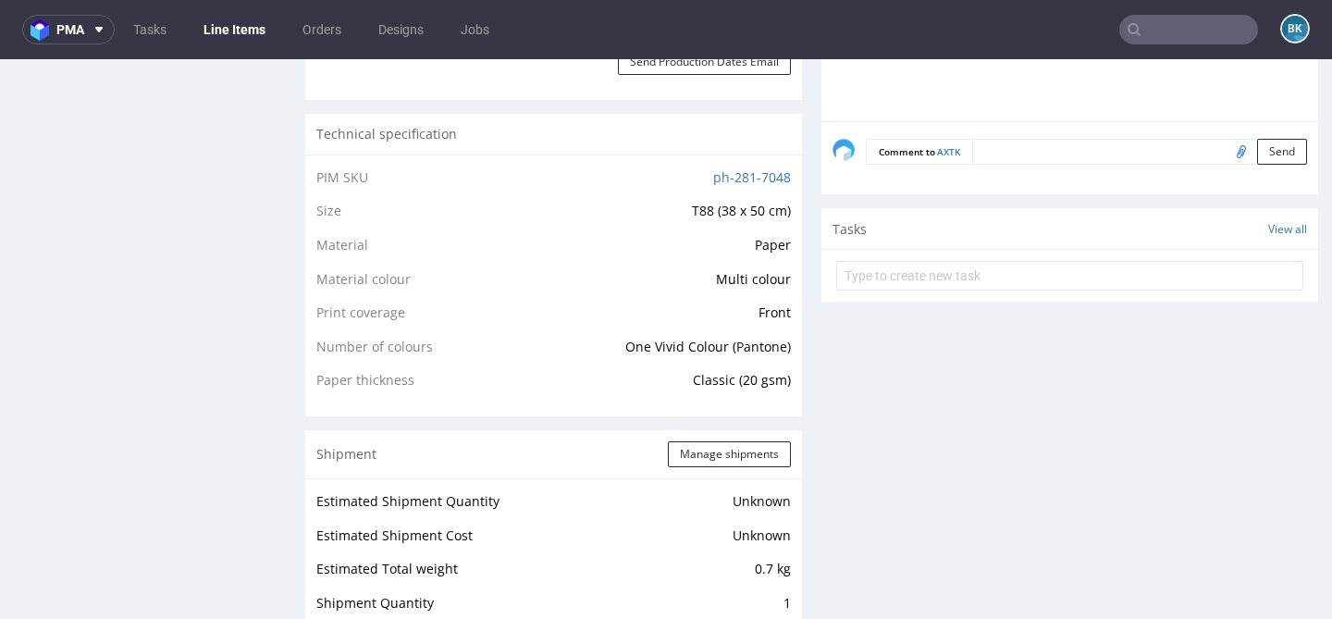
scroll to position [1256, 0]
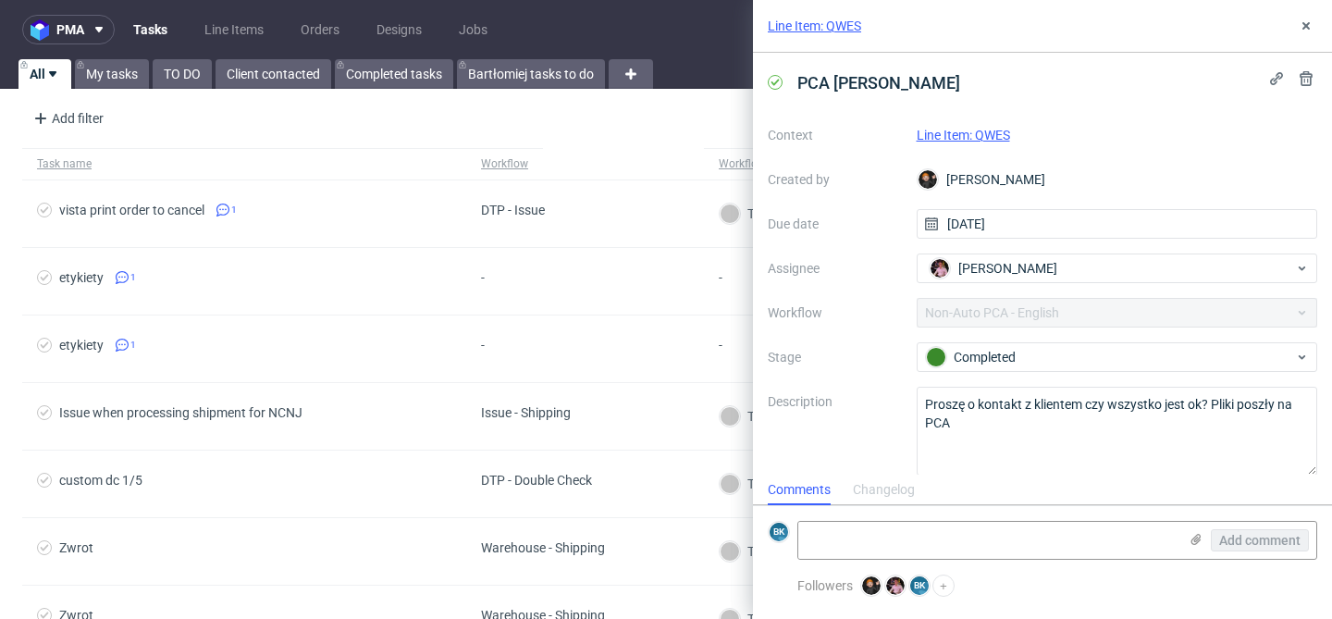
scroll to position [16, 0]
